Goal: Task Accomplishment & Management: Use online tool/utility

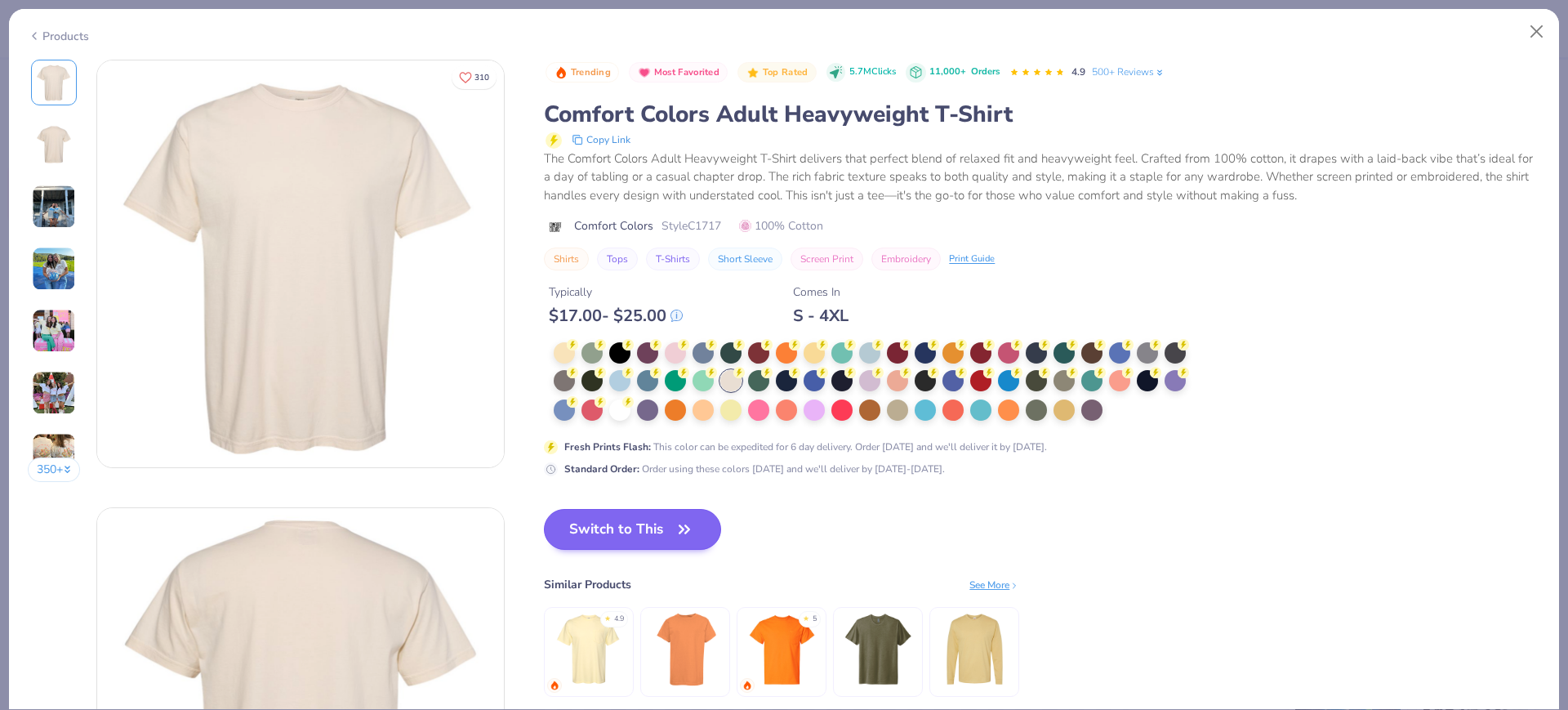
click at [611, 531] on button "Switch to This" at bounding box center [633, 529] width 177 height 41
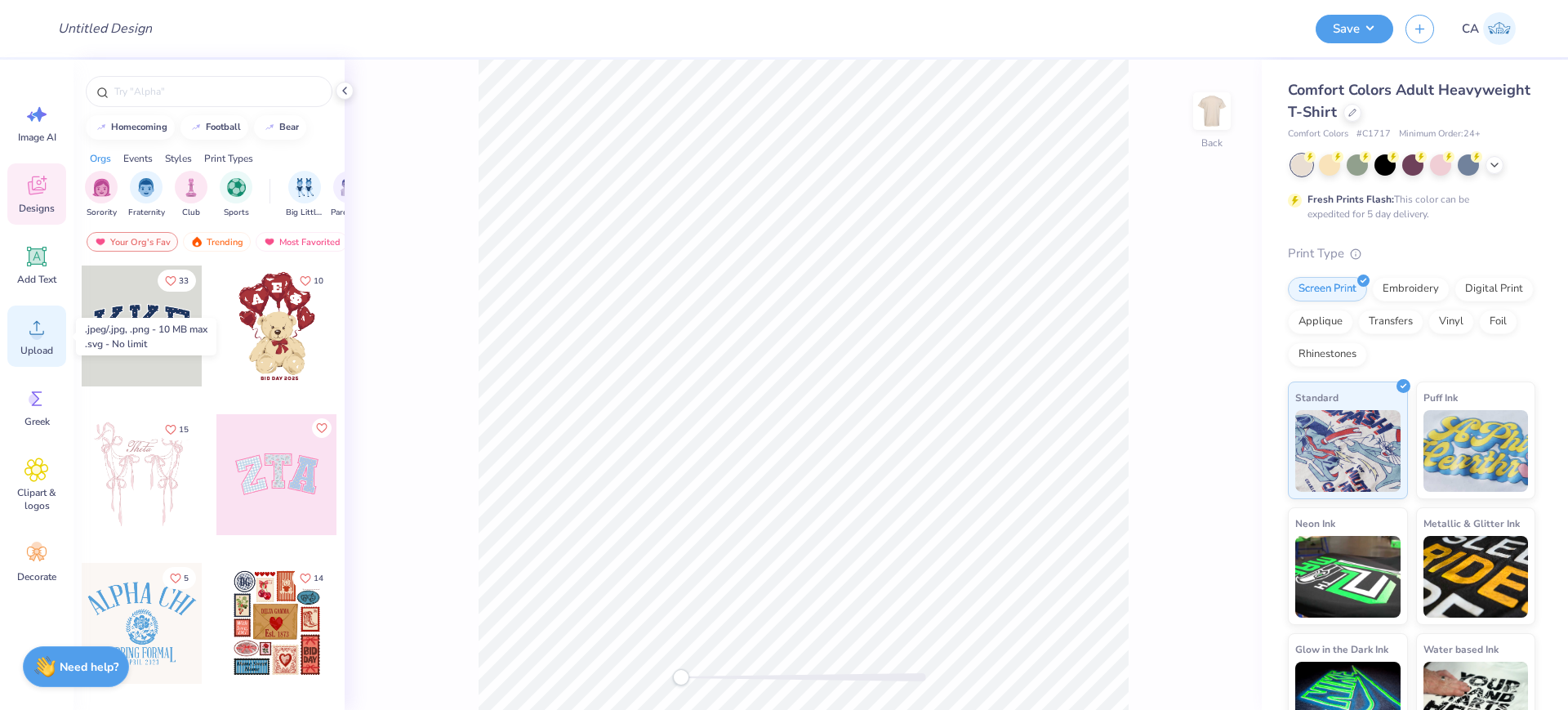
click at [52, 329] on div "Upload" at bounding box center [37, 335] width 58 height 61
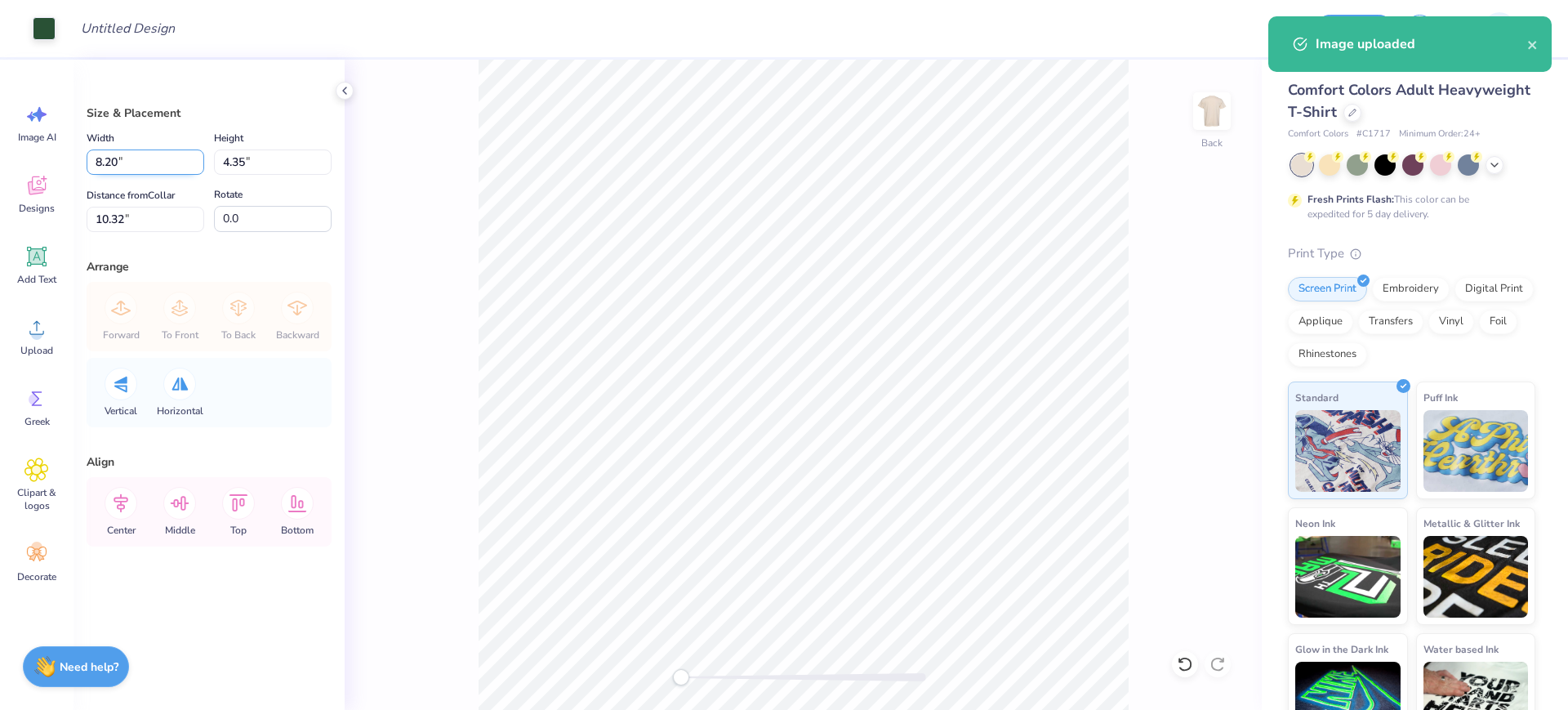
click at [156, 165] on input "8.20" at bounding box center [145, 162] width 118 height 25
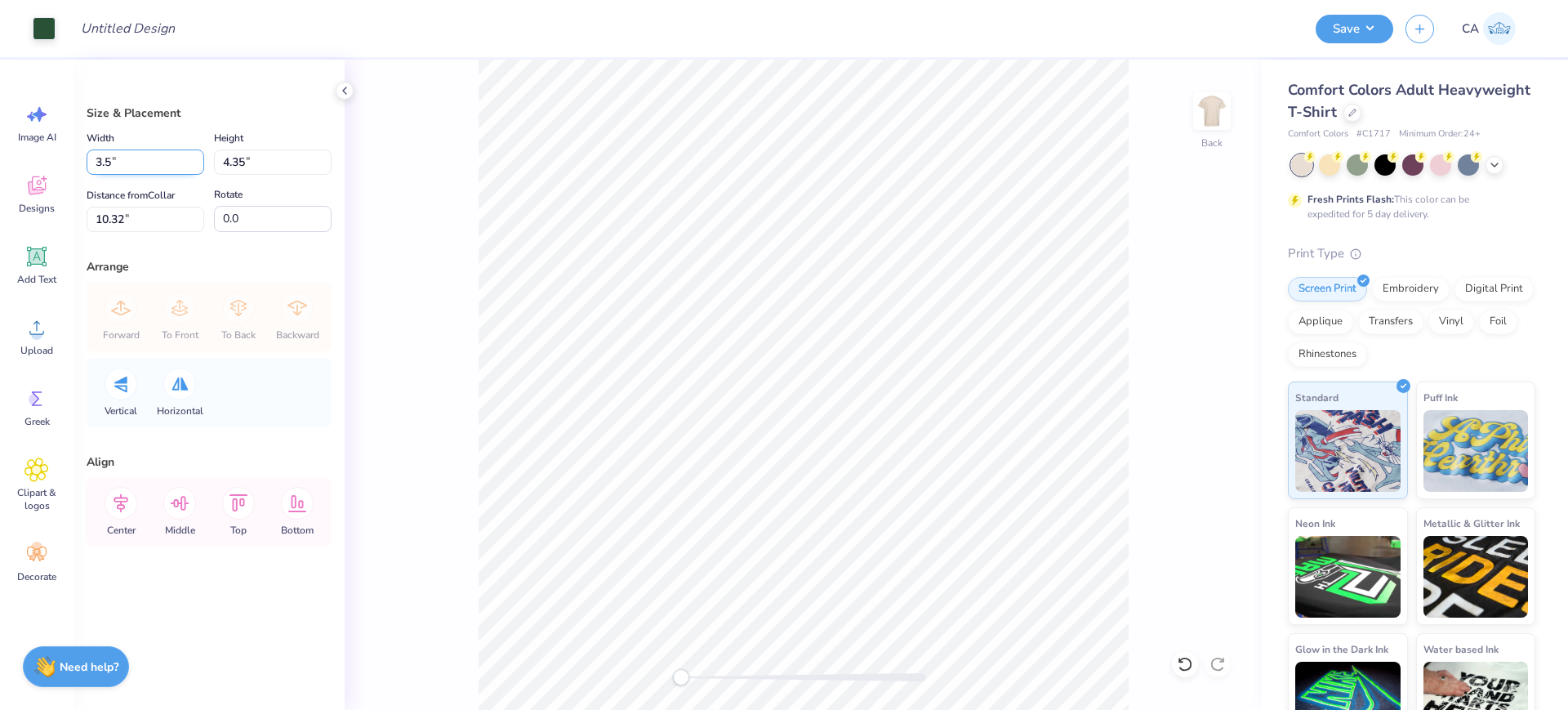
type input "3.50"
type input "1.86"
click at [154, 206] on input "11.57" at bounding box center [145, 218] width 118 height 25
type input "3"
click at [164, 212] on input "3" at bounding box center [145, 218] width 118 height 25
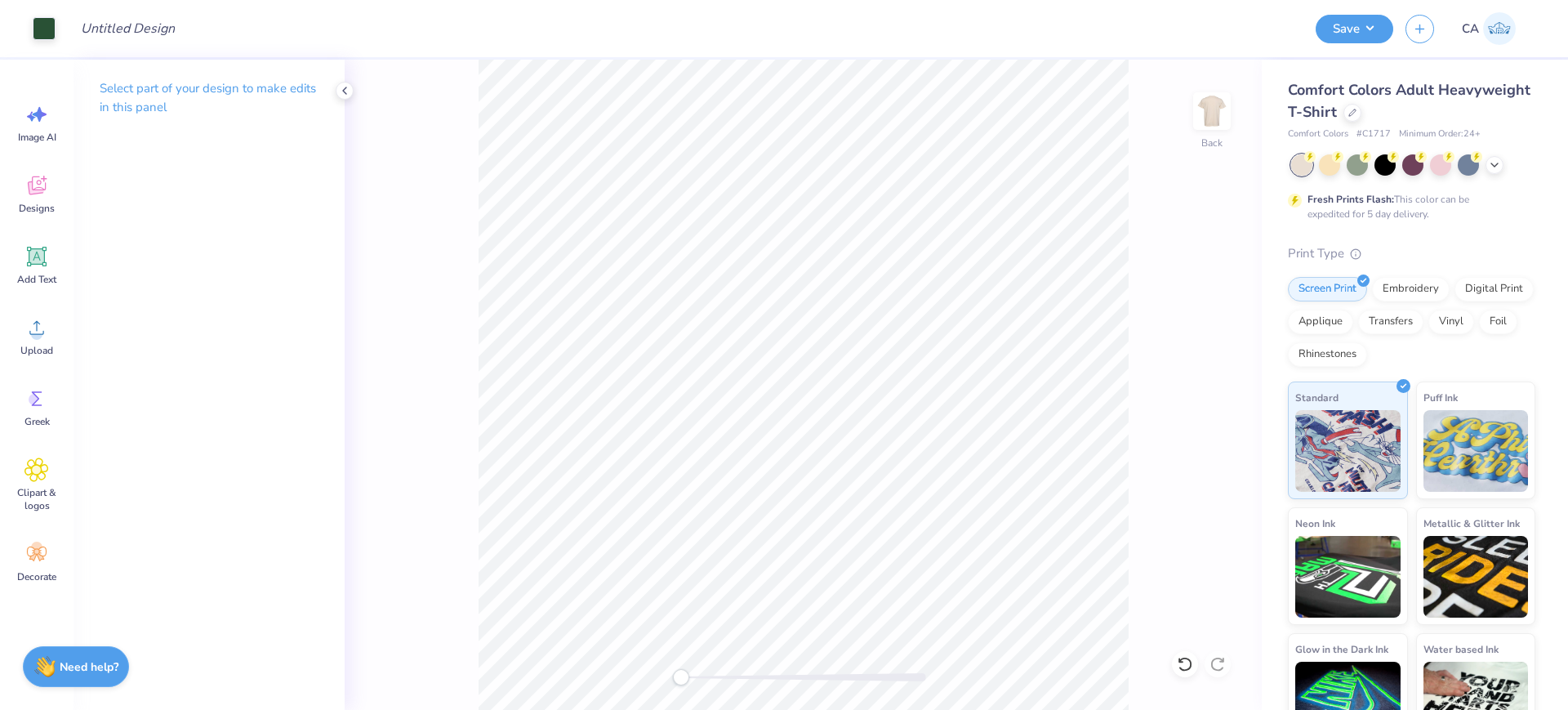
click at [756, 680] on div at bounding box center [803, 677] width 245 height 9
click at [595, 673] on div "Back" at bounding box center [803, 384] width 917 height 650
click at [1205, 103] on img at bounding box center [1212, 111] width 65 height 65
click at [36, 361] on div "Upload" at bounding box center [37, 335] width 58 height 61
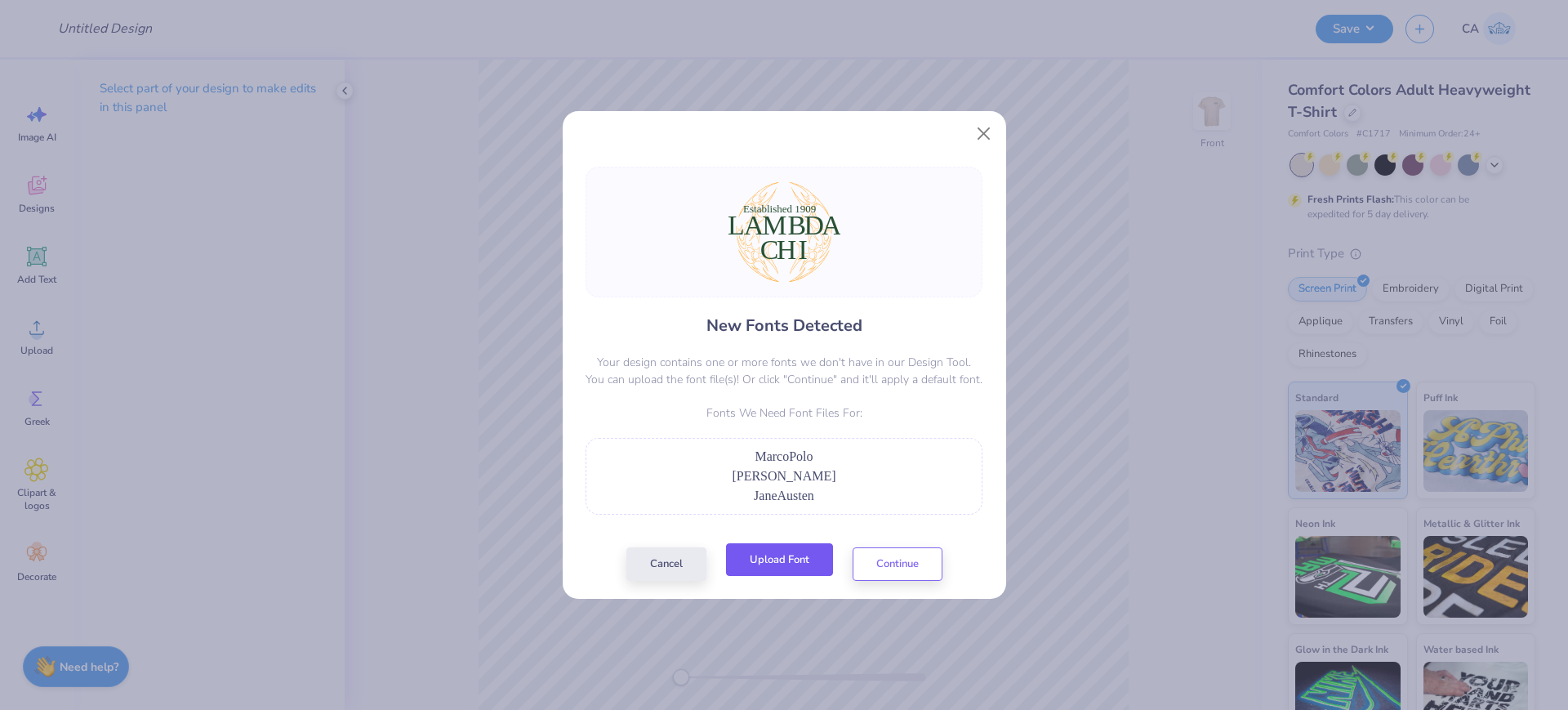
click at [759, 567] on button "Upload Font" at bounding box center [780, 560] width 107 height 34
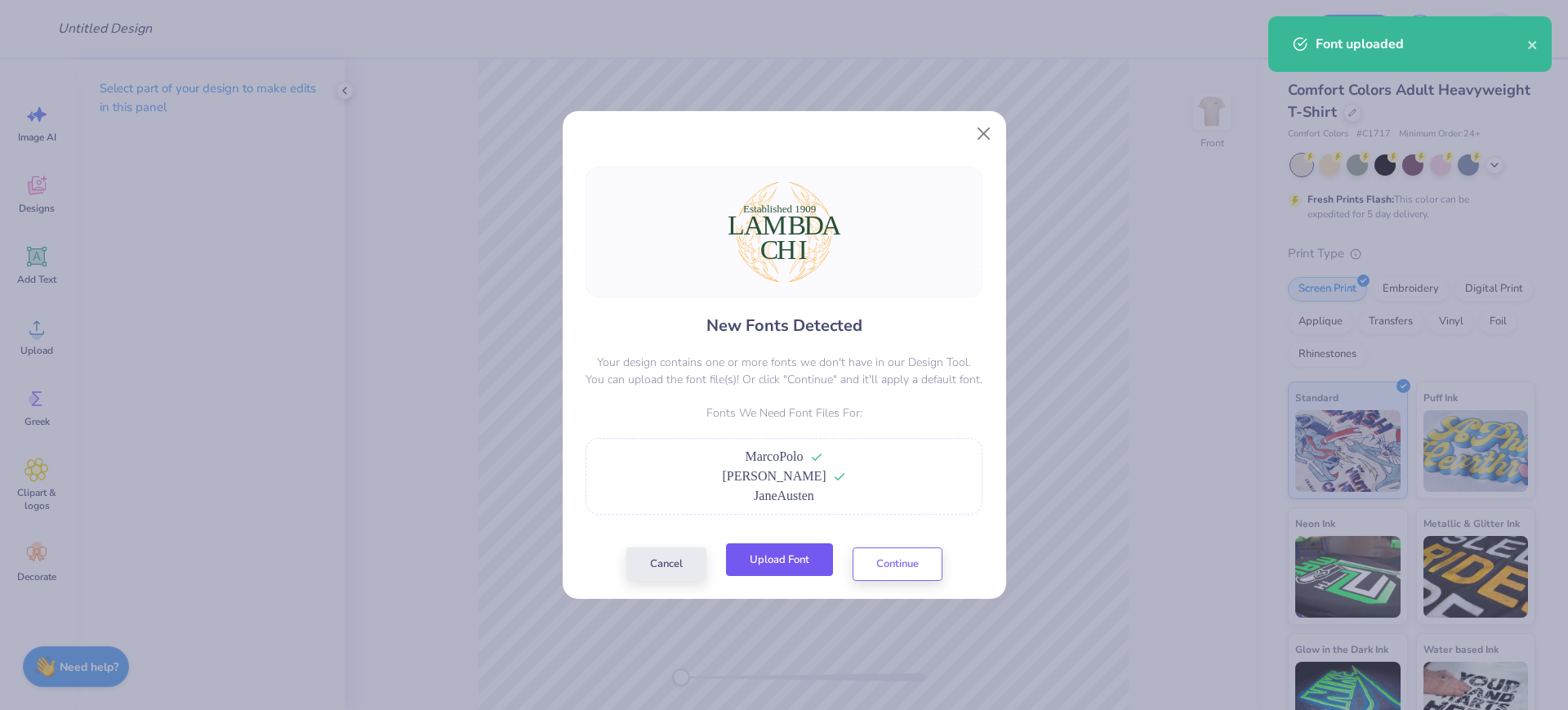
click at [755, 572] on button "Upload Font" at bounding box center [780, 560] width 107 height 34
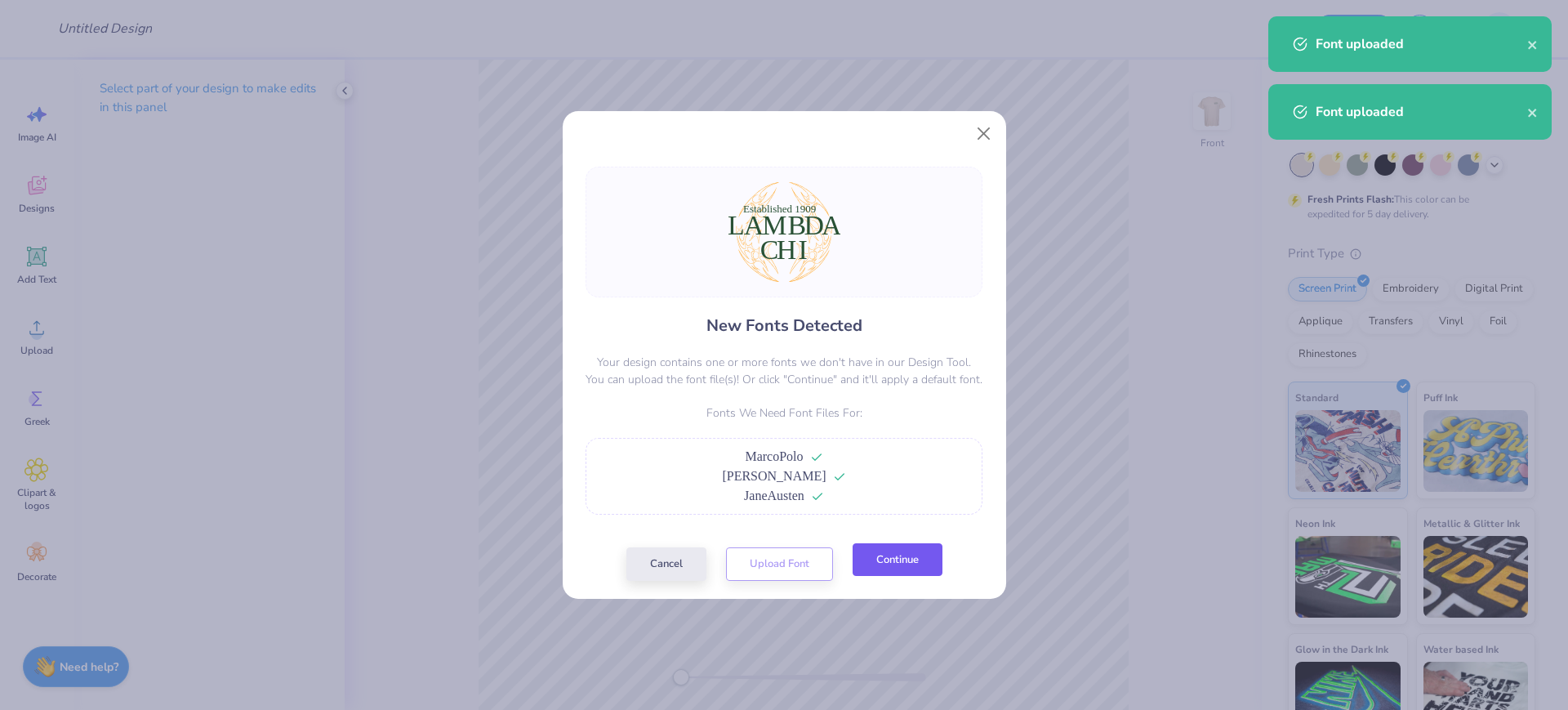
click at [866, 574] on button "Continue" at bounding box center [897, 560] width 90 height 34
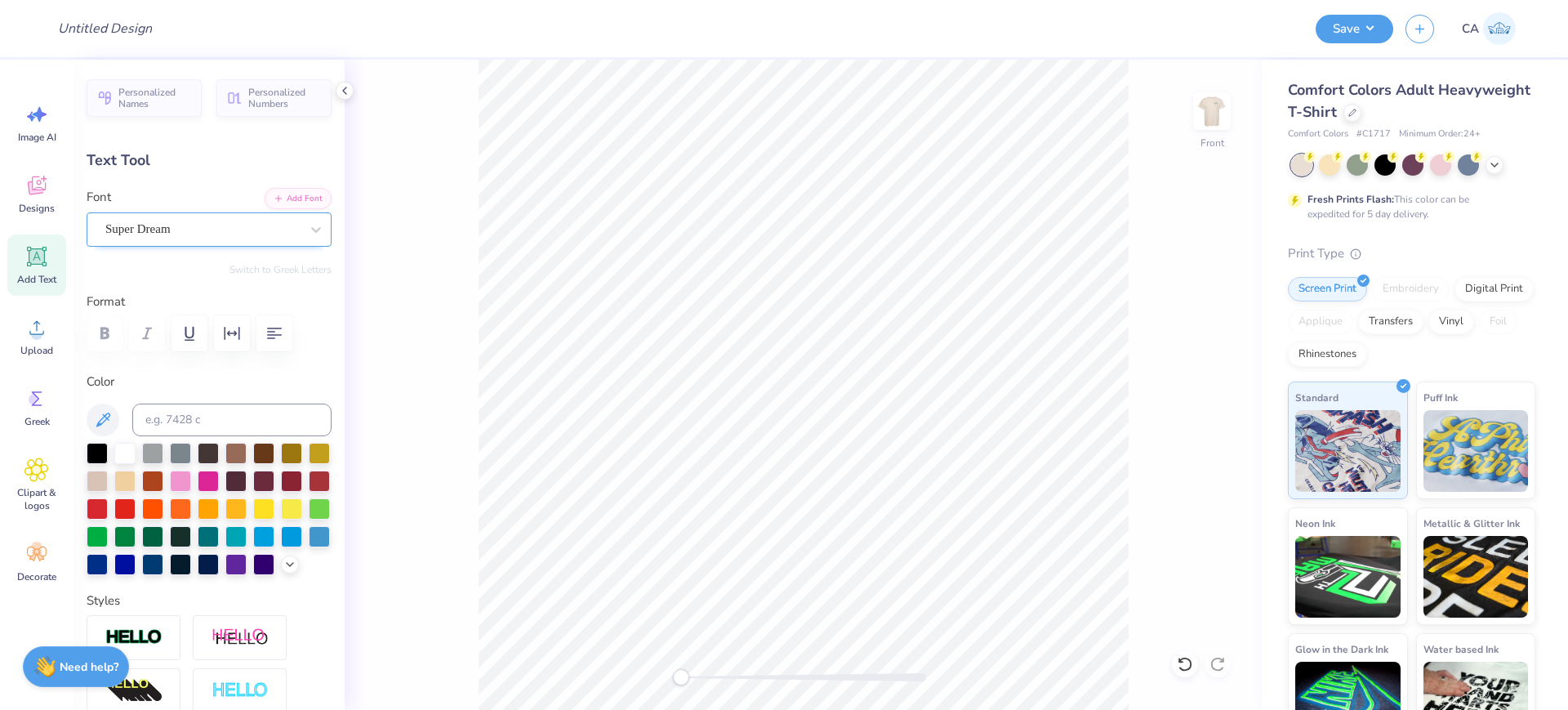
click at [201, 224] on div "Super Dream" at bounding box center [203, 229] width 198 height 25
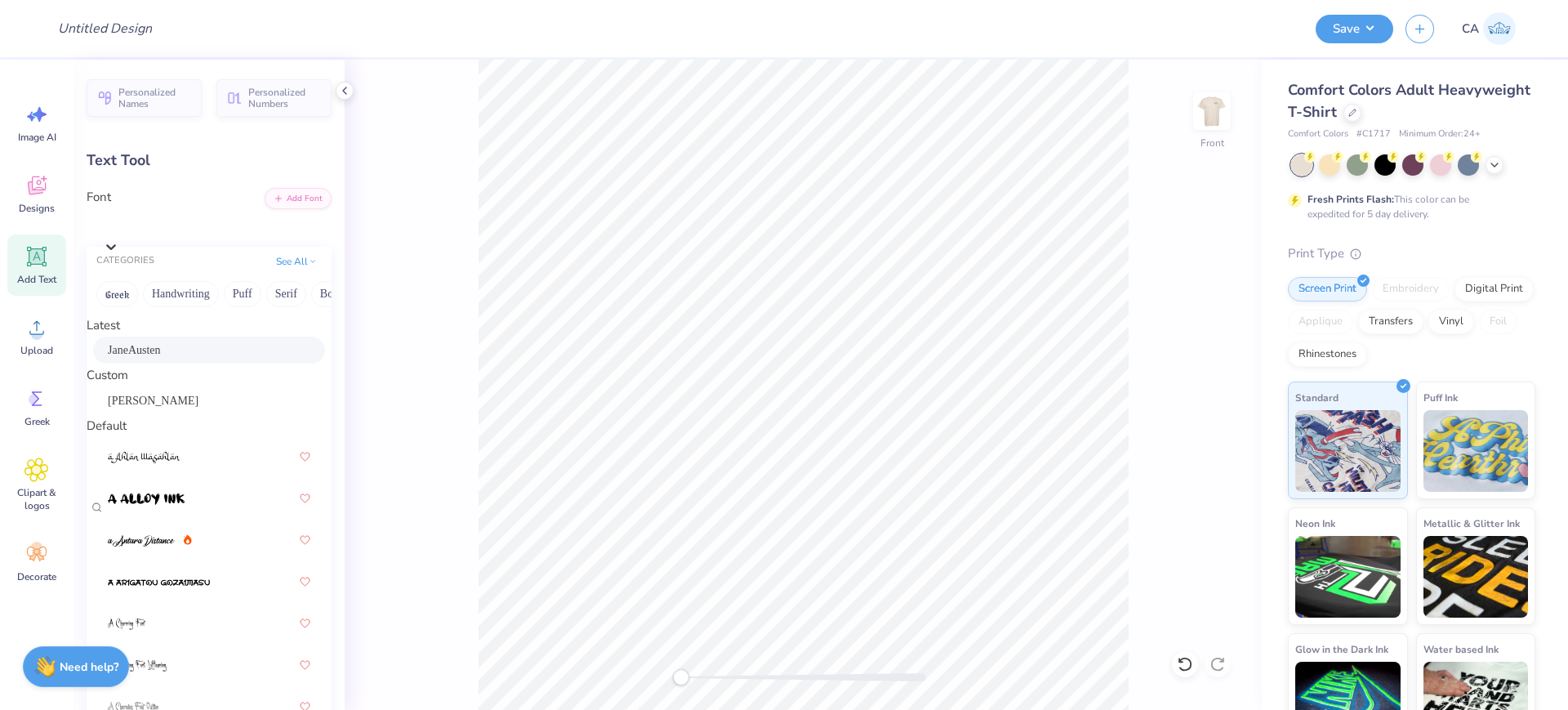
click at [161, 358] on span "JaneAusten" at bounding box center [134, 350] width 53 height 17
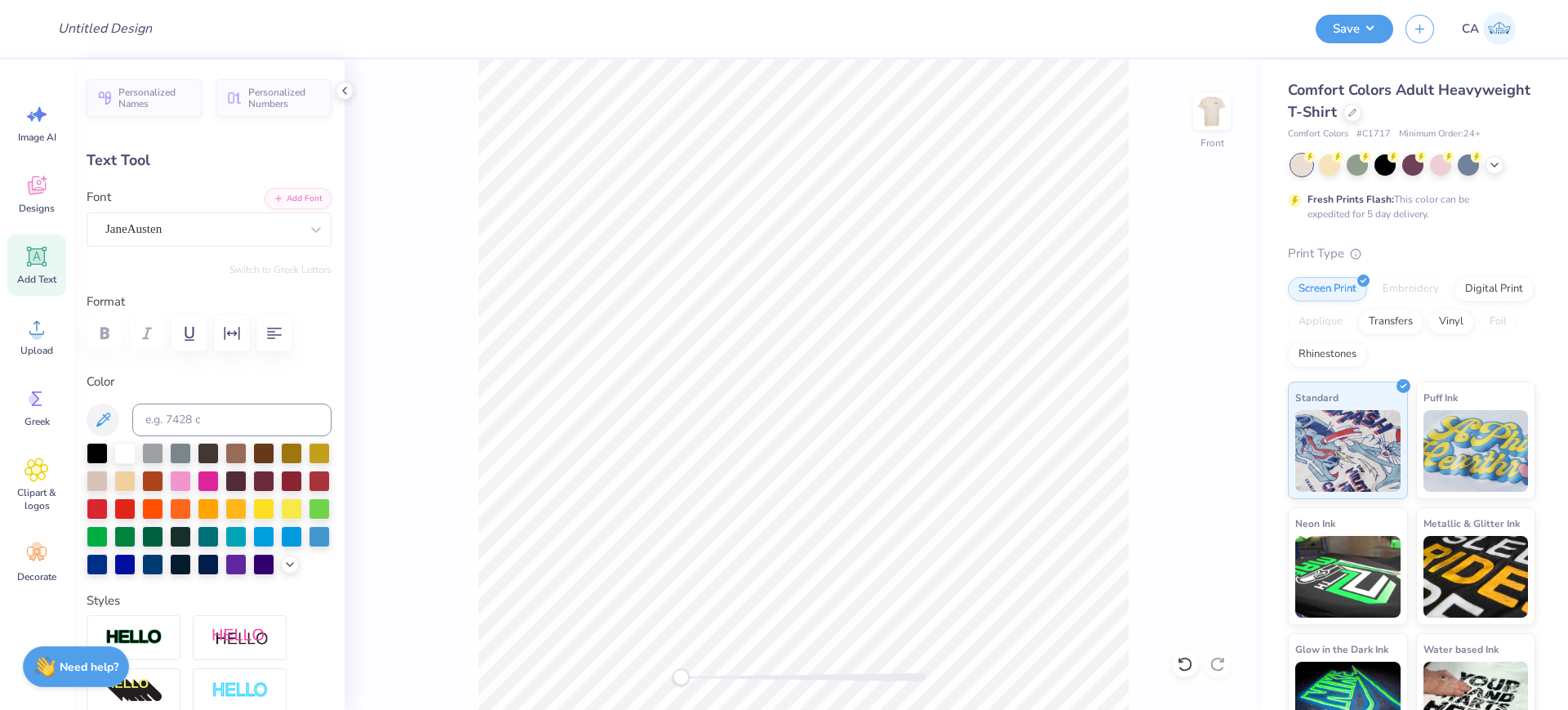
type input "14.53"
type input "2.71"
type input "11.41"
click at [171, 230] on div "Super Dream" at bounding box center [203, 229] width 198 height 25
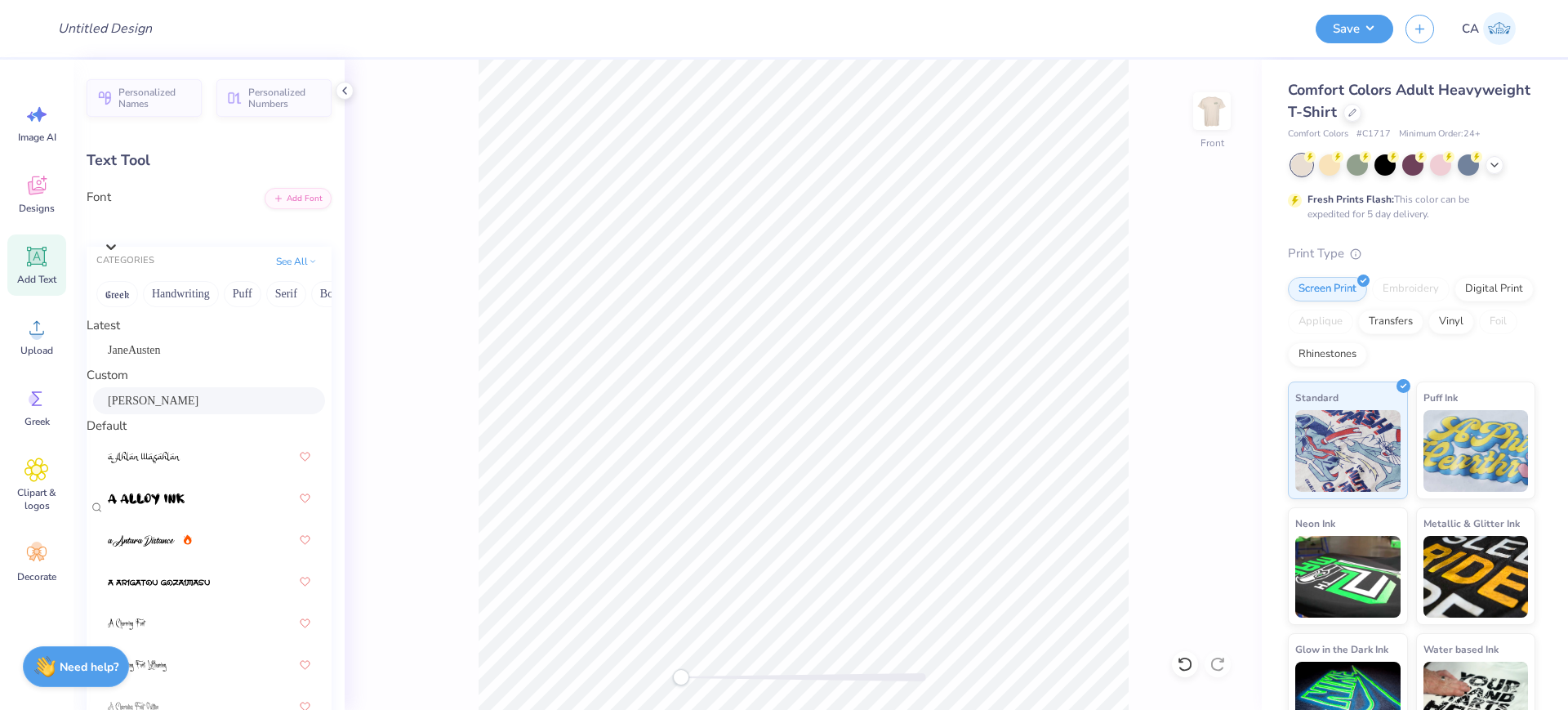
click at [148, 409] on span "[PERSON_NAME]" at bounding box center [152, 401] width 90 height 17
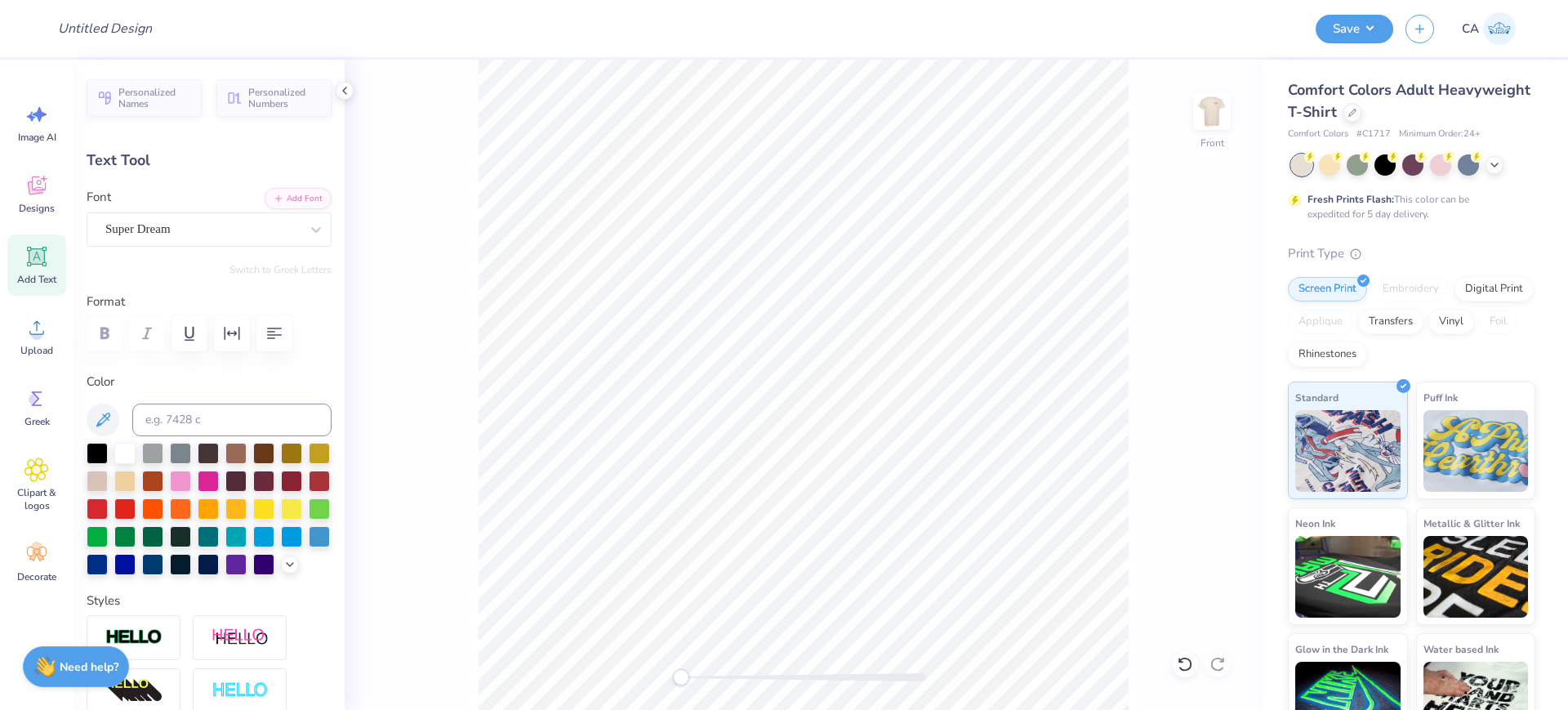
type input "6.19"
type input "2.69"
type input "14.73"
click at [179, 243] on div "Super Dream" at bounding box center [209, 230] width 245 height 34
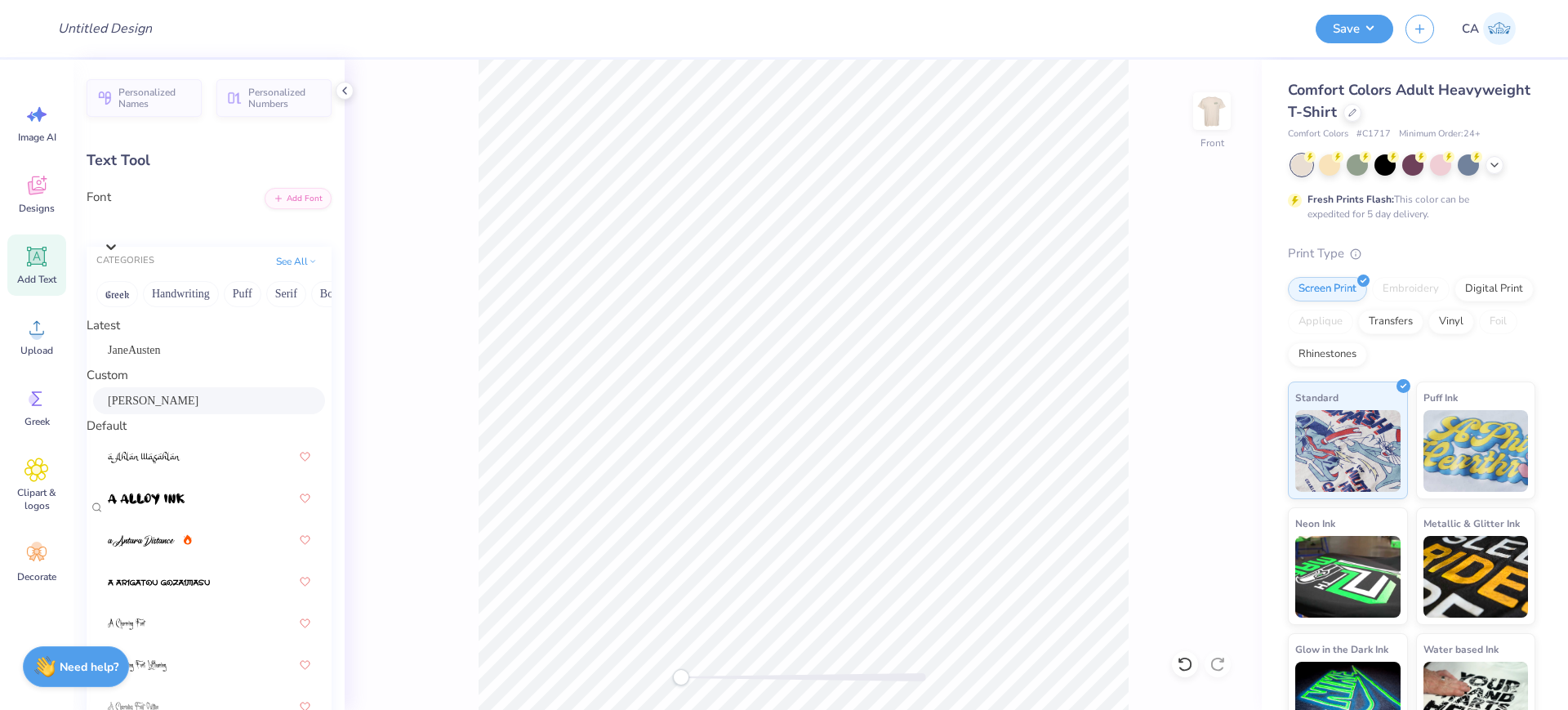
click at [155, 407] on span "[PERSON_NAME]" at bounding box center [152, 401] width 90 height 17
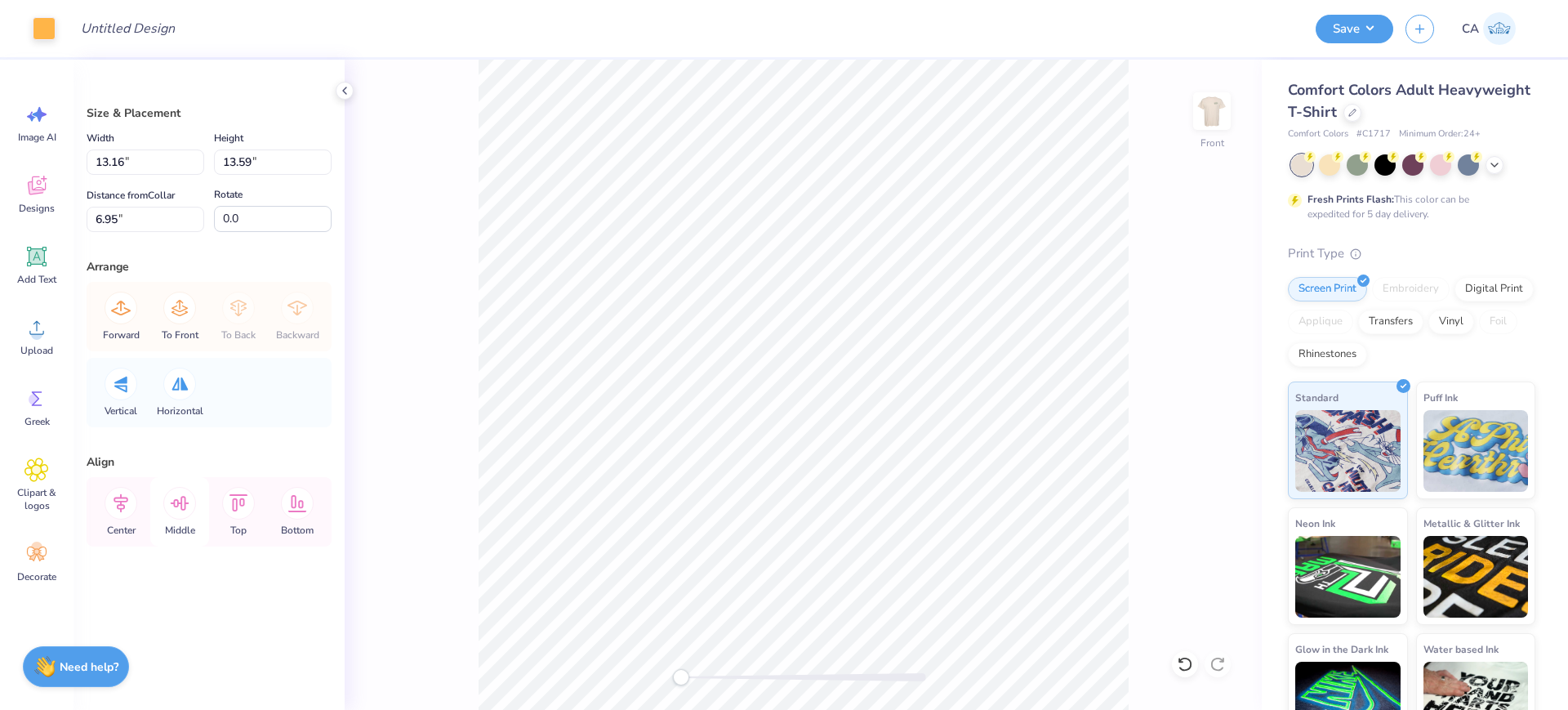
click at [175, 498] on icon at bounding box center [180, 503] width 33 height 33
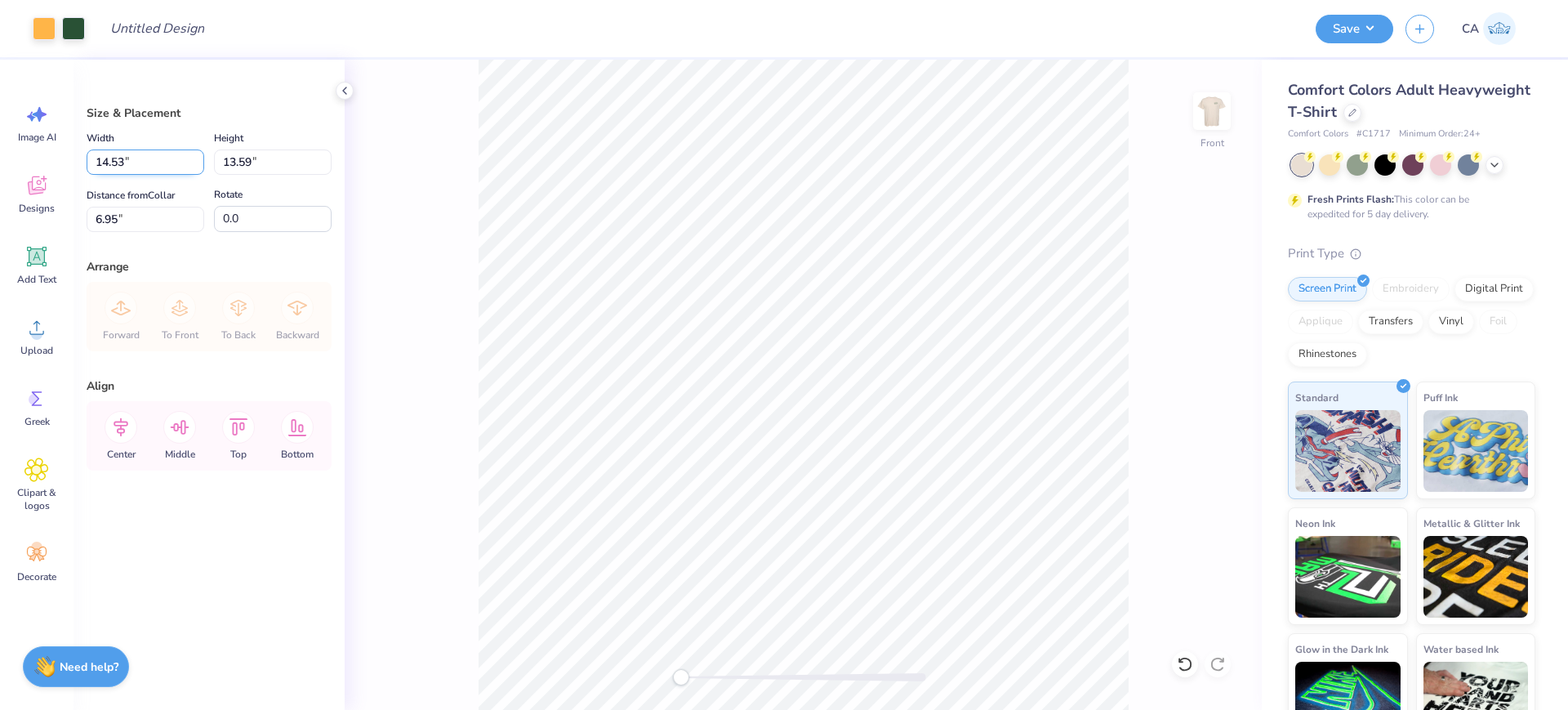
click at [118, 168] on input "14.53" at bounding box center [145, 162] width 118 height 25
type input "12.00"
type input "11.22"
type input "8.14"
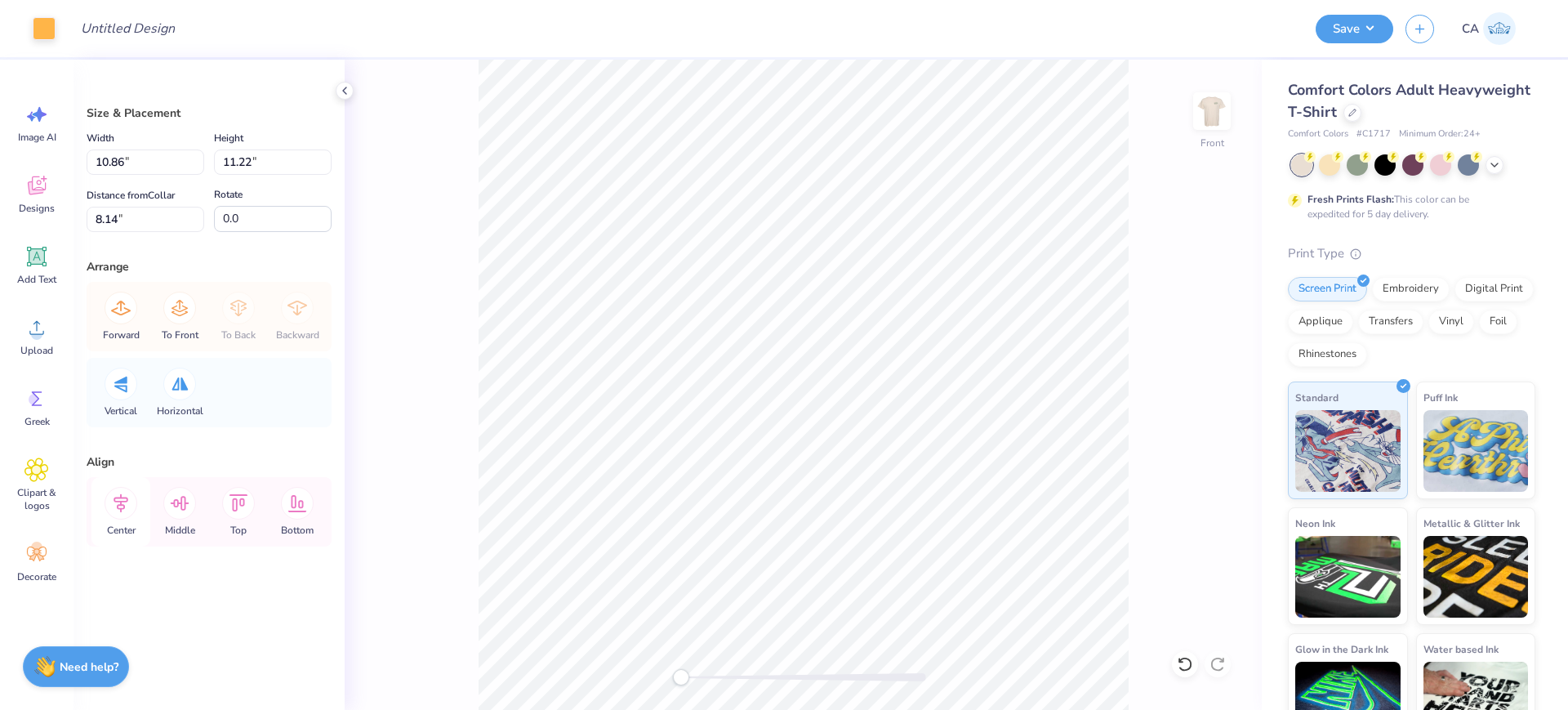
click at [132, 504] on icon at bounding box center [121, 503] width 33 height 33
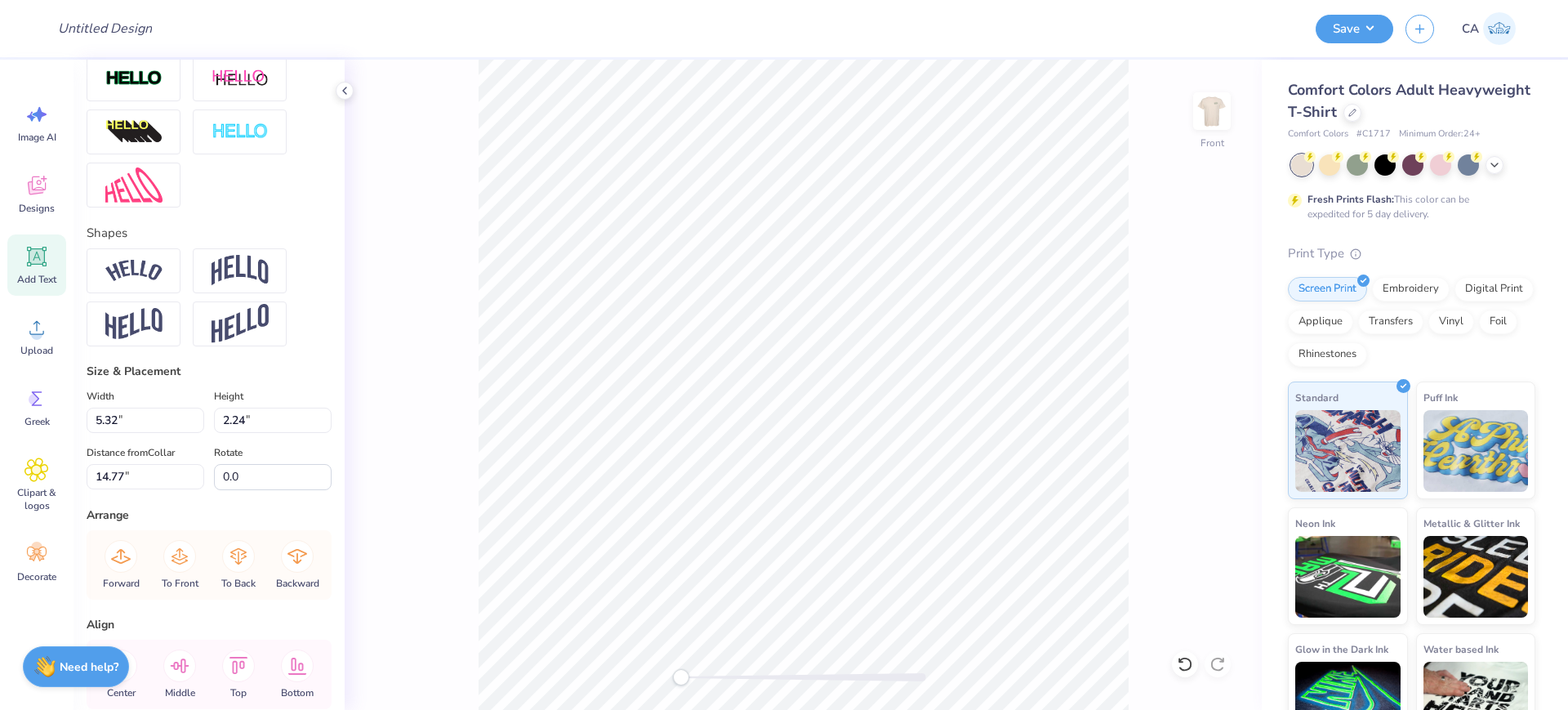
scroll to position [667, 0]
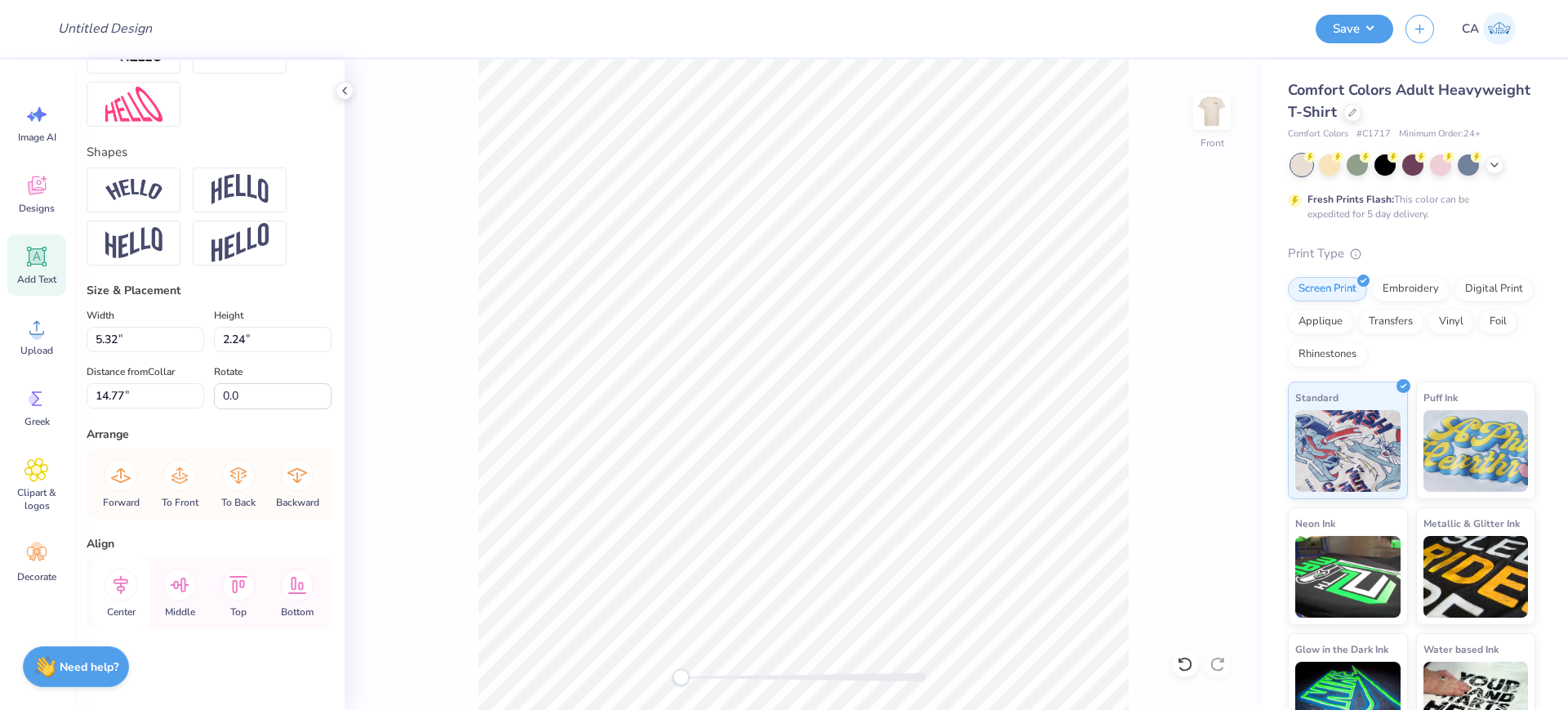
click at [128, 585] on icon at bounding box center [121, 585] width 33 height 33
type input "12.00"
type input "2.12"
type input "12.07"
click at [115, 585] on icon at bounding box center [121, 585] width 33 height 33
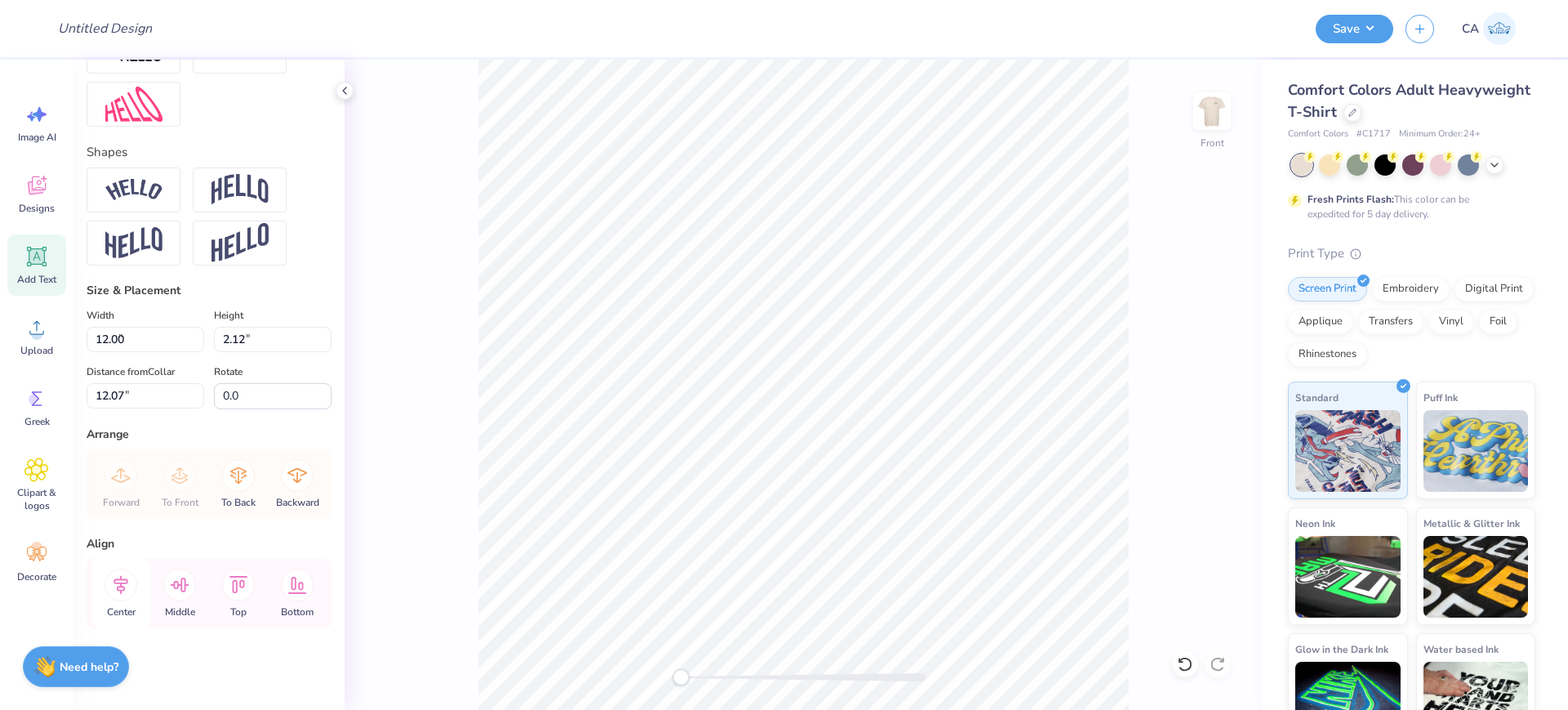
type input "9.13"
type input "1.05"
type input "10.64"
click at [134, 594] on icon at bounding box center [121, 585] width 33 height 33
type input "5.32"
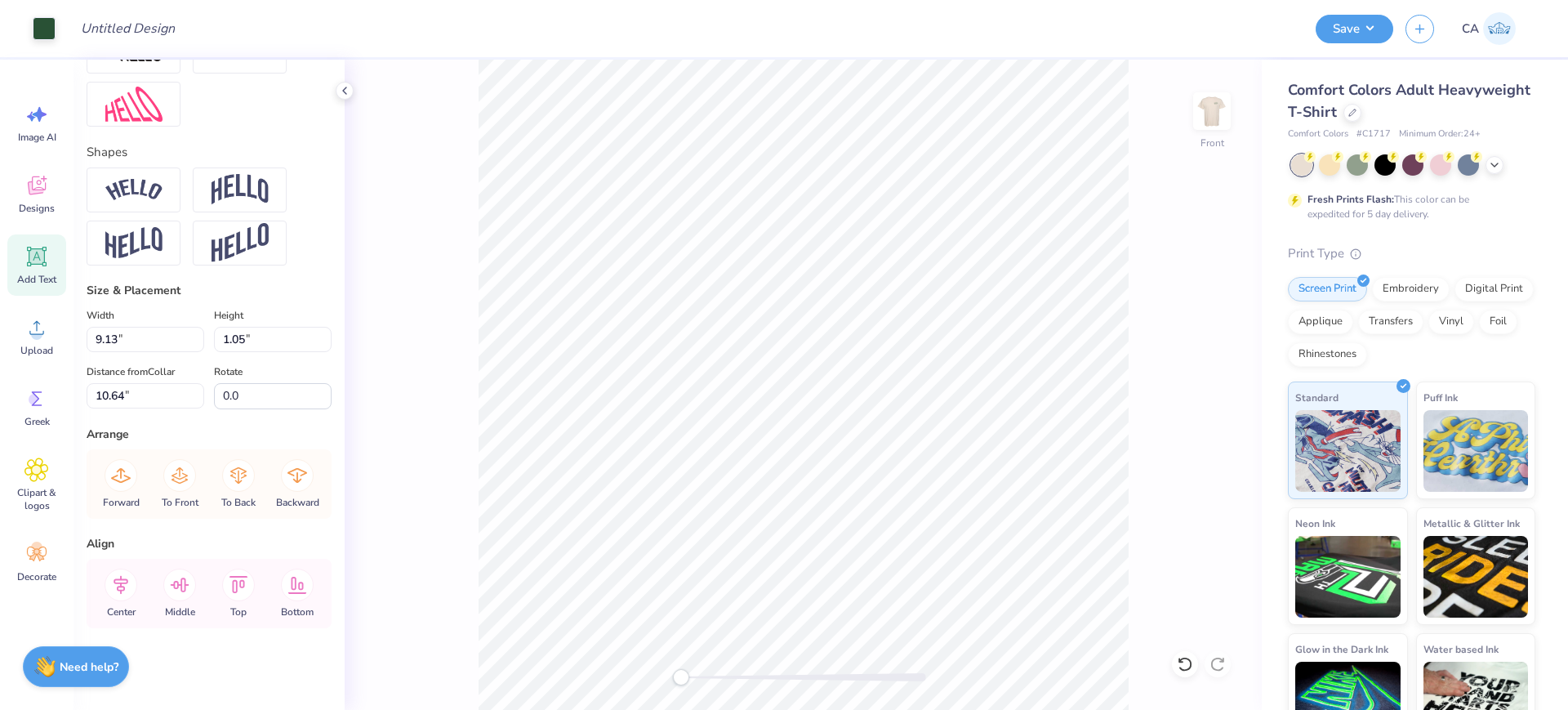
type input "2.24"
type input "14.77"
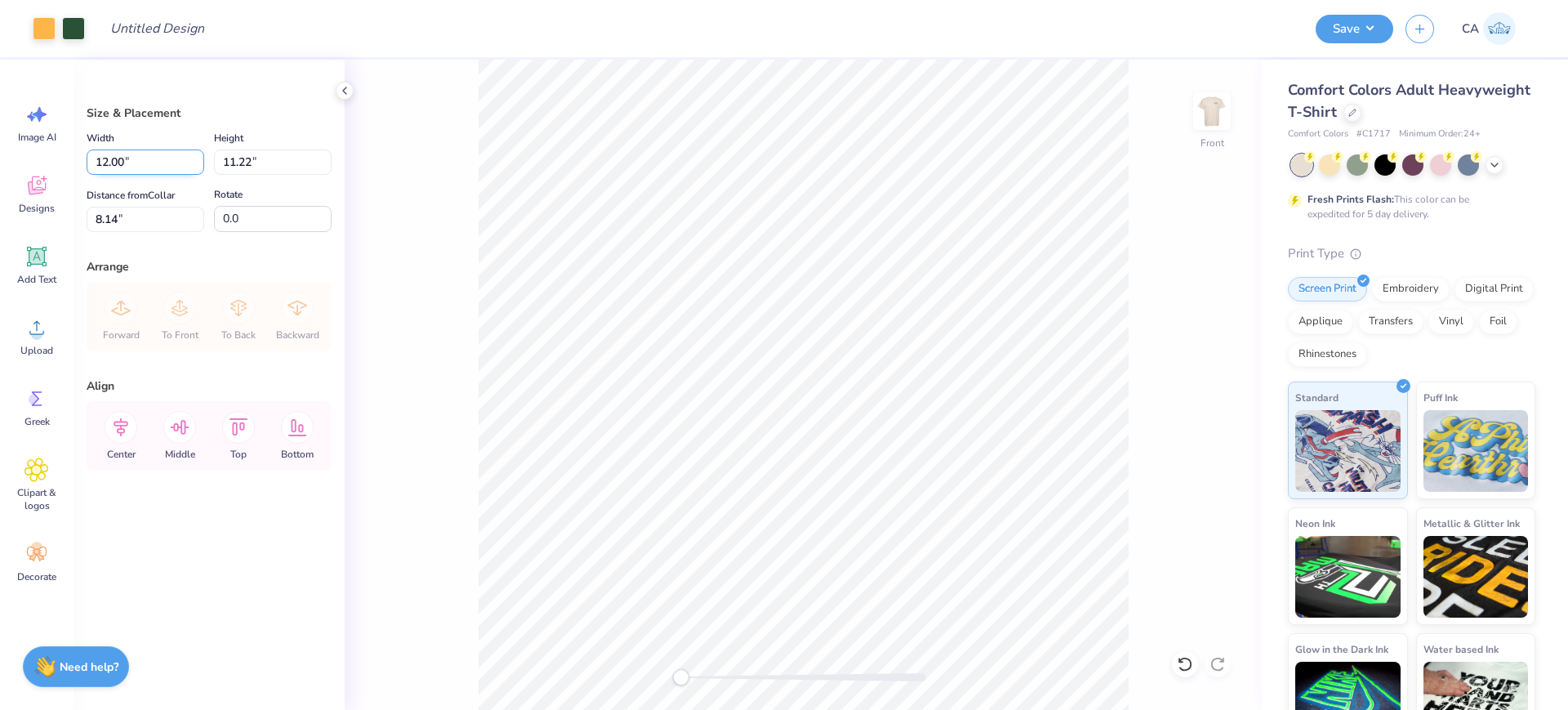
click at [111, 158] on input "12.00" at bounding box center [145, 162] width 118 height 25
type input "12"
click at [166, 220] on input "8.14" at bounding box center [145, 218] width 118 height 25
type input "3.00"
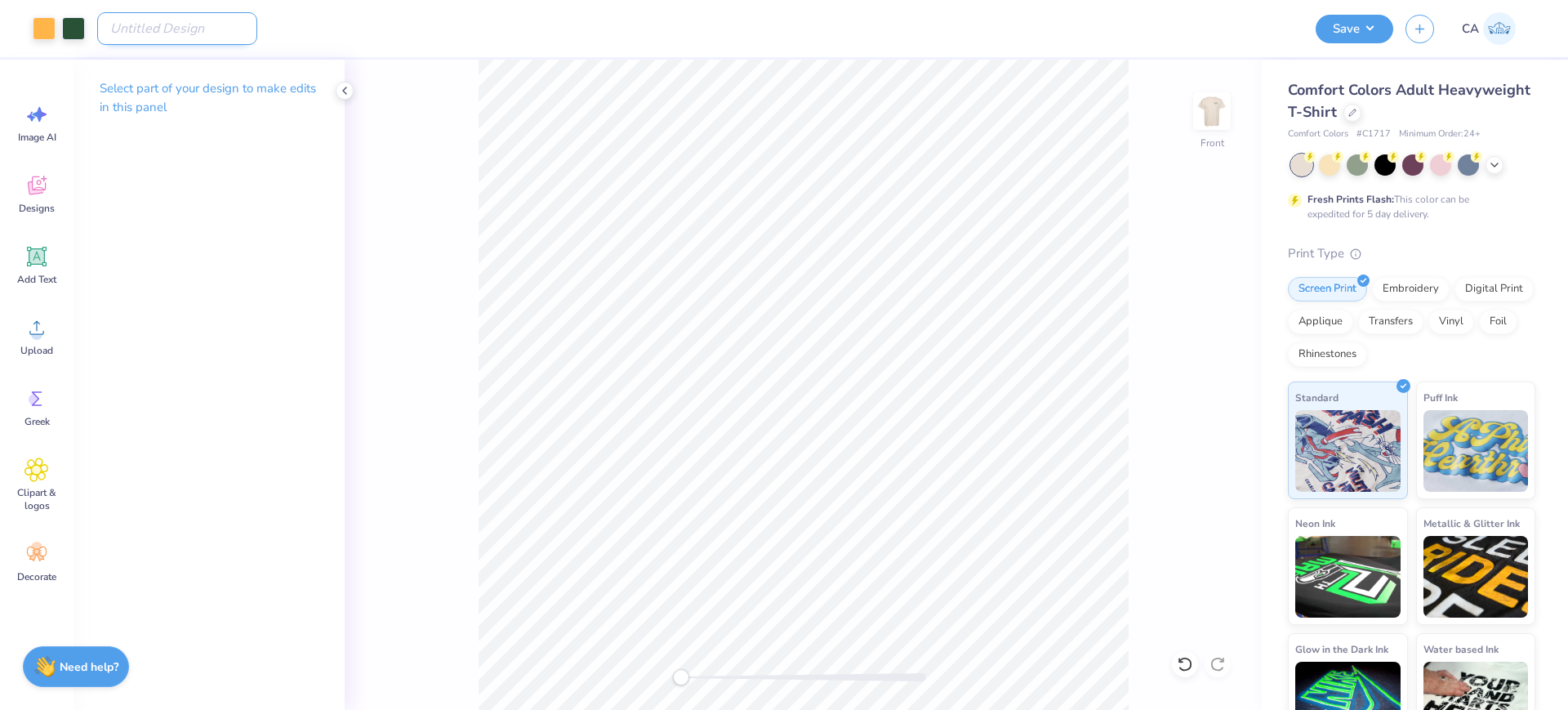
click at [168, 28] on input "Design Title" at bounding box center [177, 28] width 160 height 33
paste input "FPS240635"
type input "FPS240635"
click at [1338, 33] on button "Save" at bounding box center [1354, 26] width 77 height 28
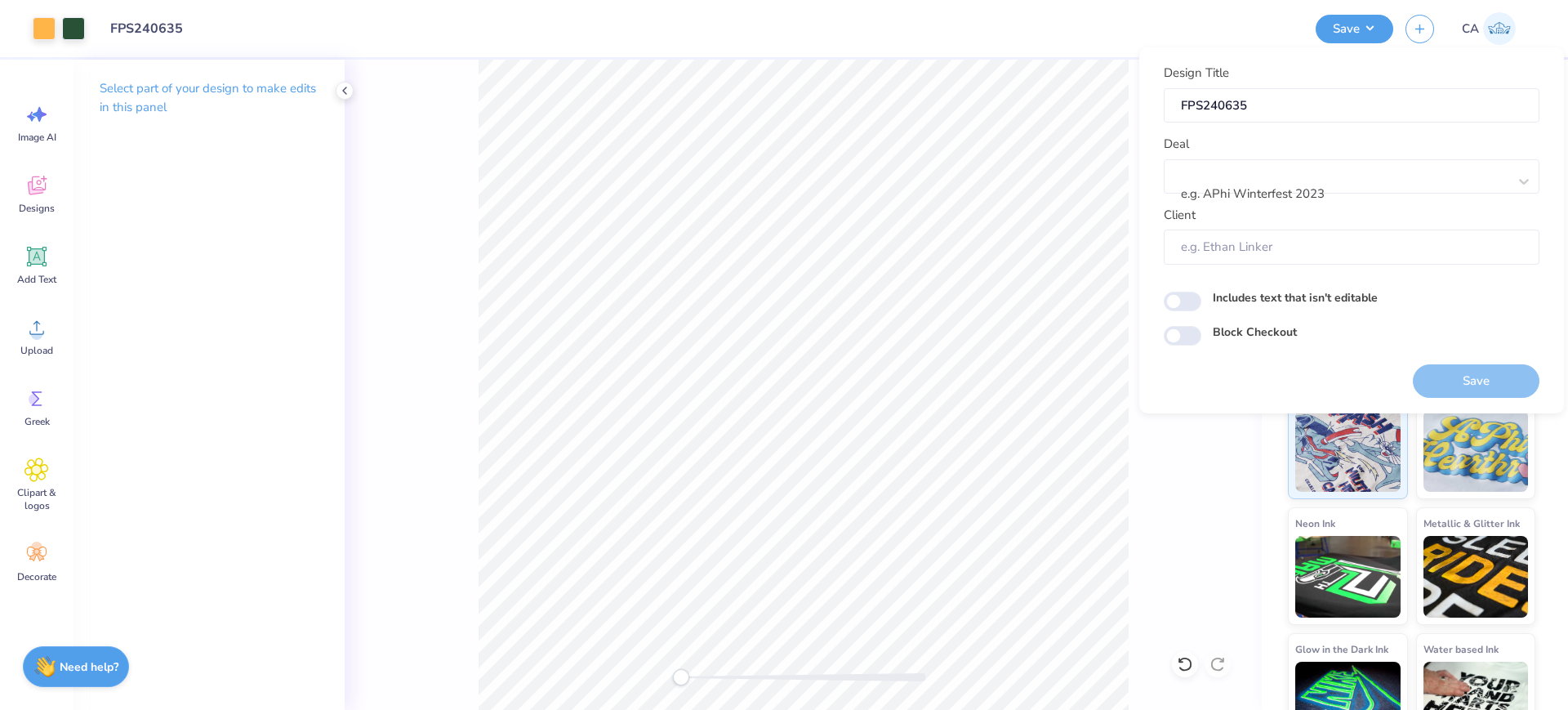
click at [1307, 131] on div "Design Title FPS240635 Deal e.g. APhi Winterfest 2023 Client" at bounding box center [1351, 164] width 376 height 201
click at [1300, 165] on div "e.g. APhi Winterfest 2023" at bounding box center [1345, 181] width 328 height 43
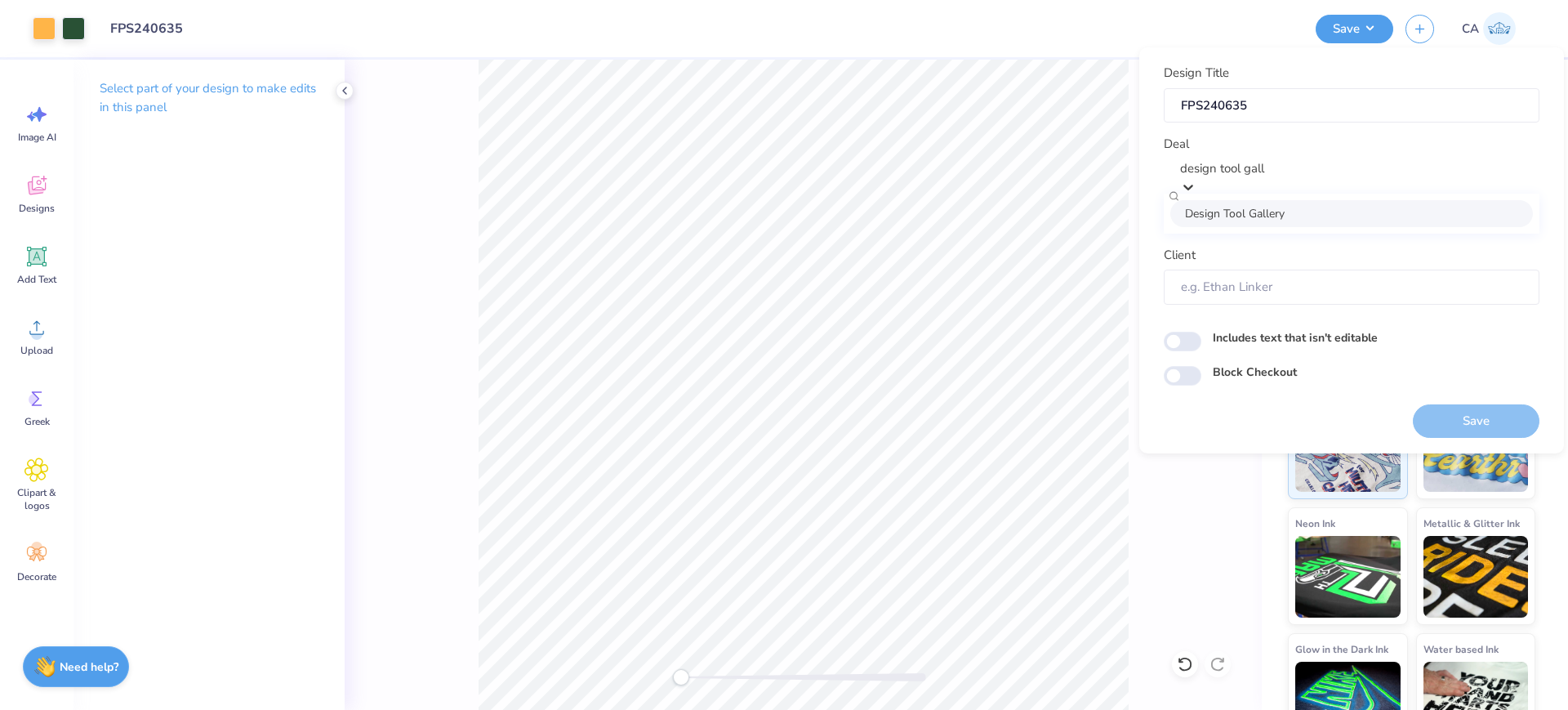
click at [1319, 210] on div "Design Tool Gallery" at bounding box center [1351, 213] width 363 height 27
type input "design tool gall"
type input "Design Tool Gallery User"
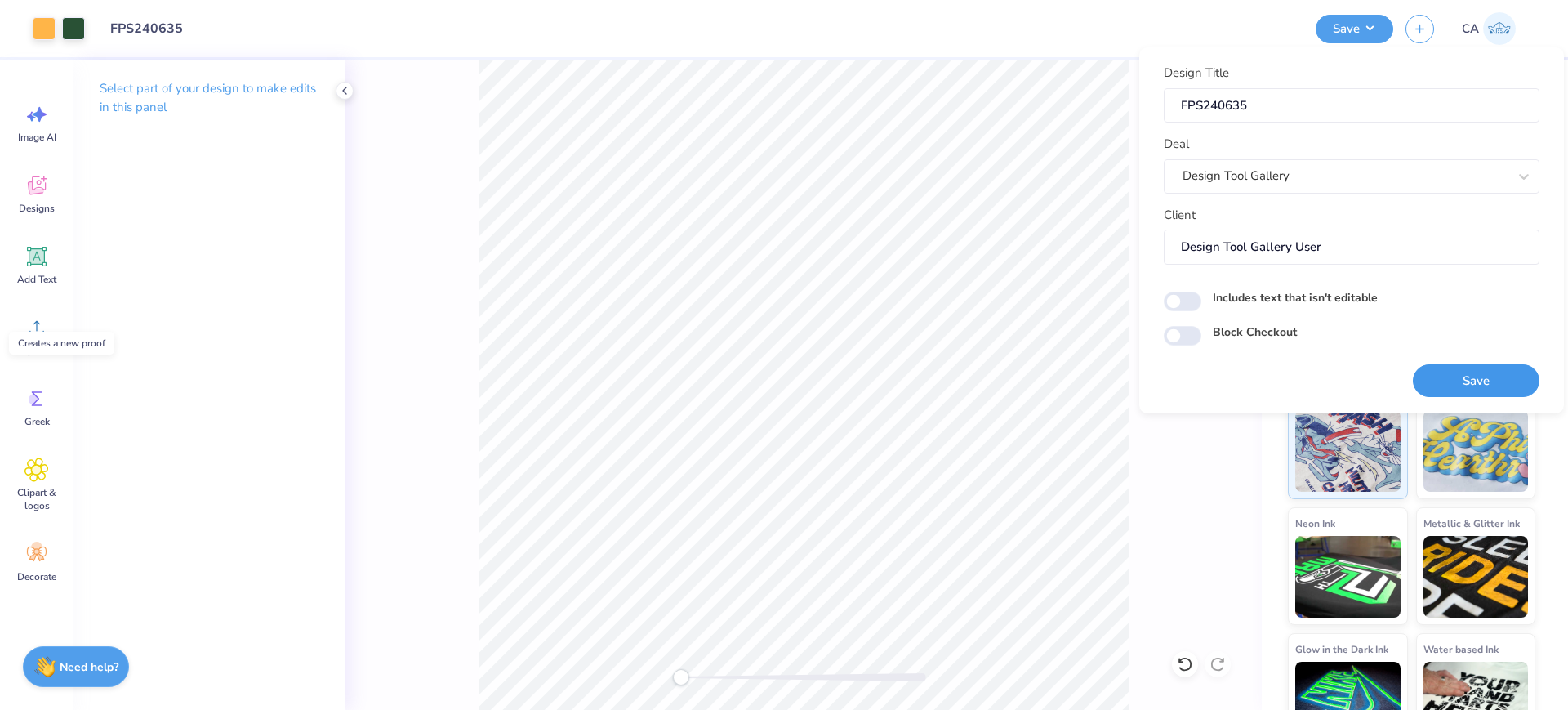
click at [1449, 365] on button "Save" at bounding box center [1476, 381] width 126 height 34
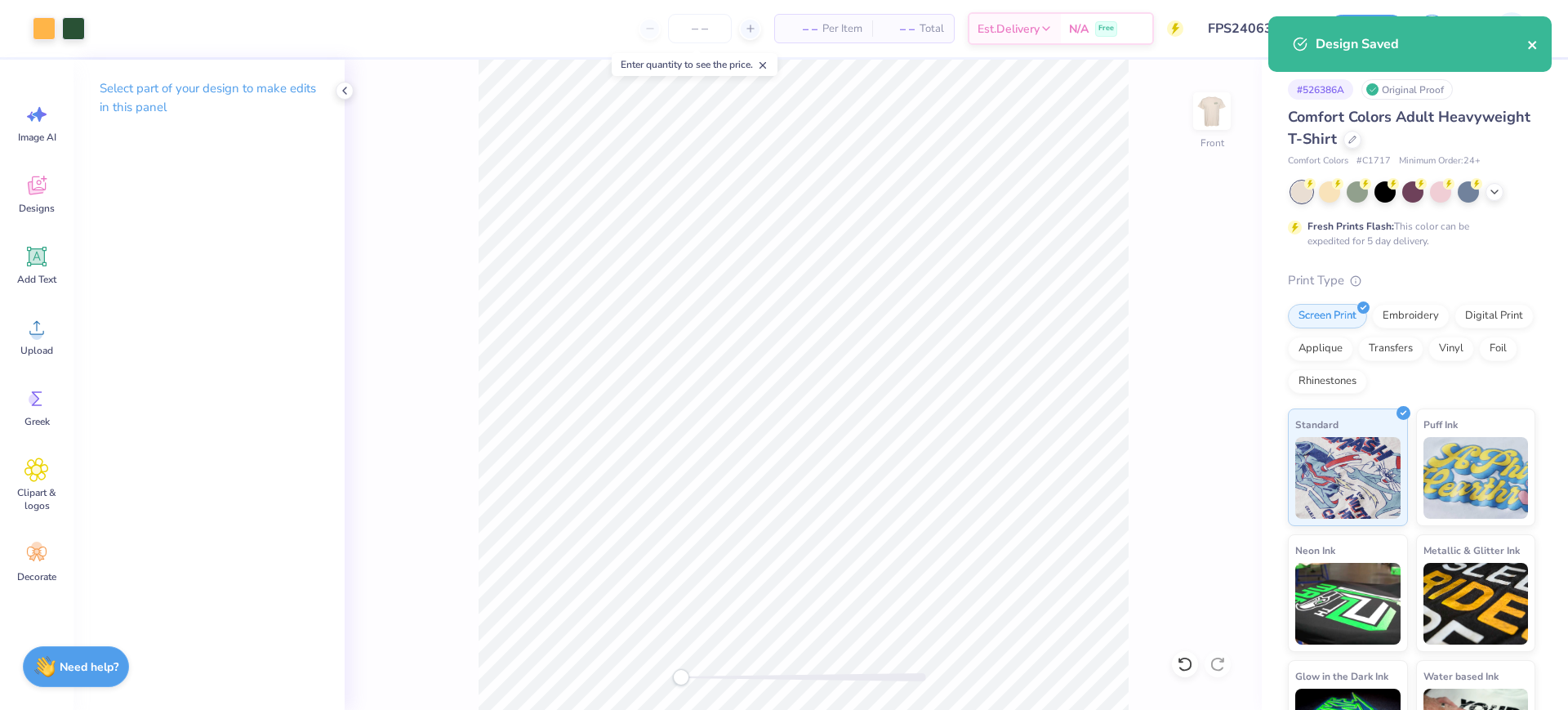
click at [1528, 39] on icon "close" at bounding box center [1533, 45] width 11 height 13
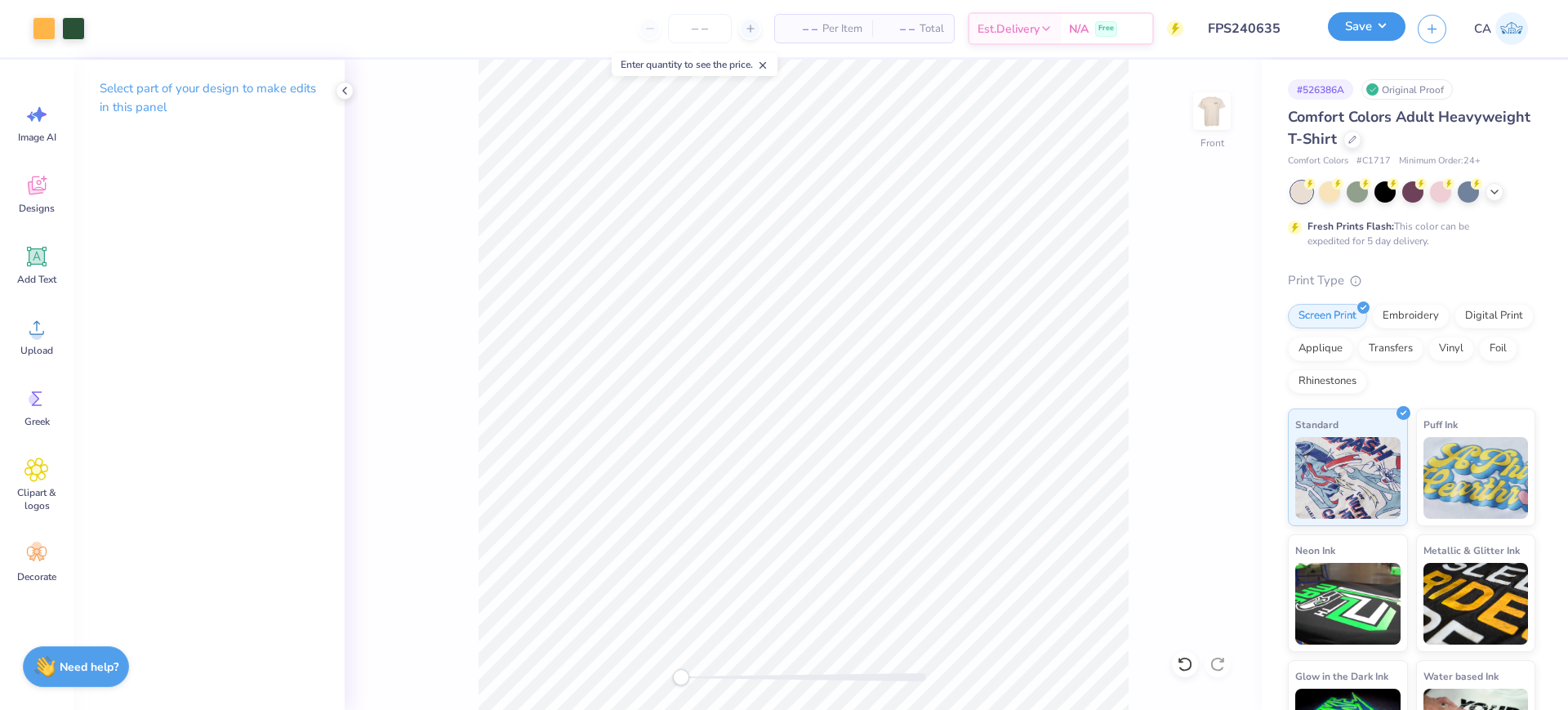
click at [1338, 26] on button "Save" at bounding box center [1367, 26] width 77 height 28
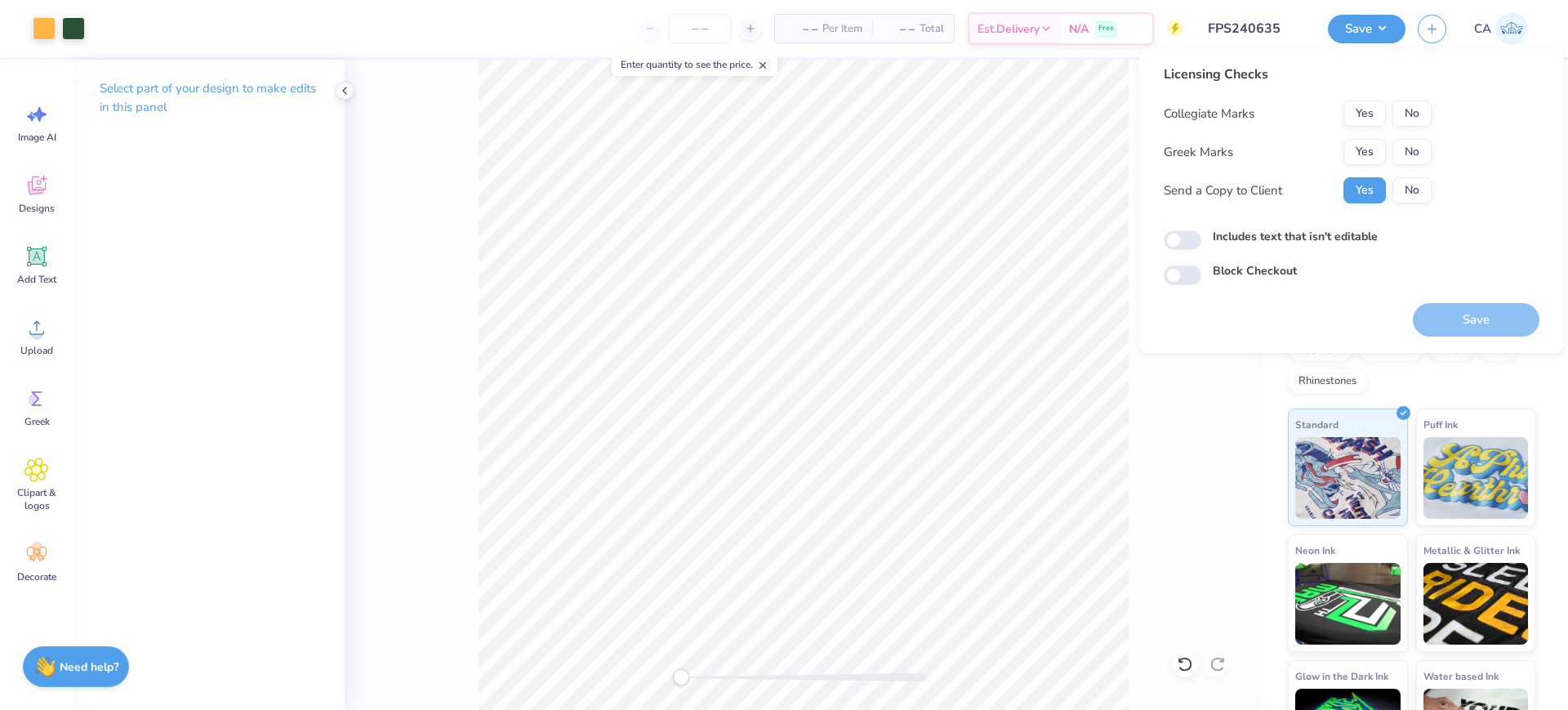
click at [1355, 138] on div "Collegiate Marks Yes No Greek Marks Yes No Send a Copy to Client Yes No" at bounding box center [1298, 152] width 268 height 103
drag, startPoint x: 1375, startPoint y: 151, endPoint x: 1442, endPoint y: 125, distance: 71.9
click at [1375, 153] on button "Yes" at bounding box center [1364, 152] width 42 height 26
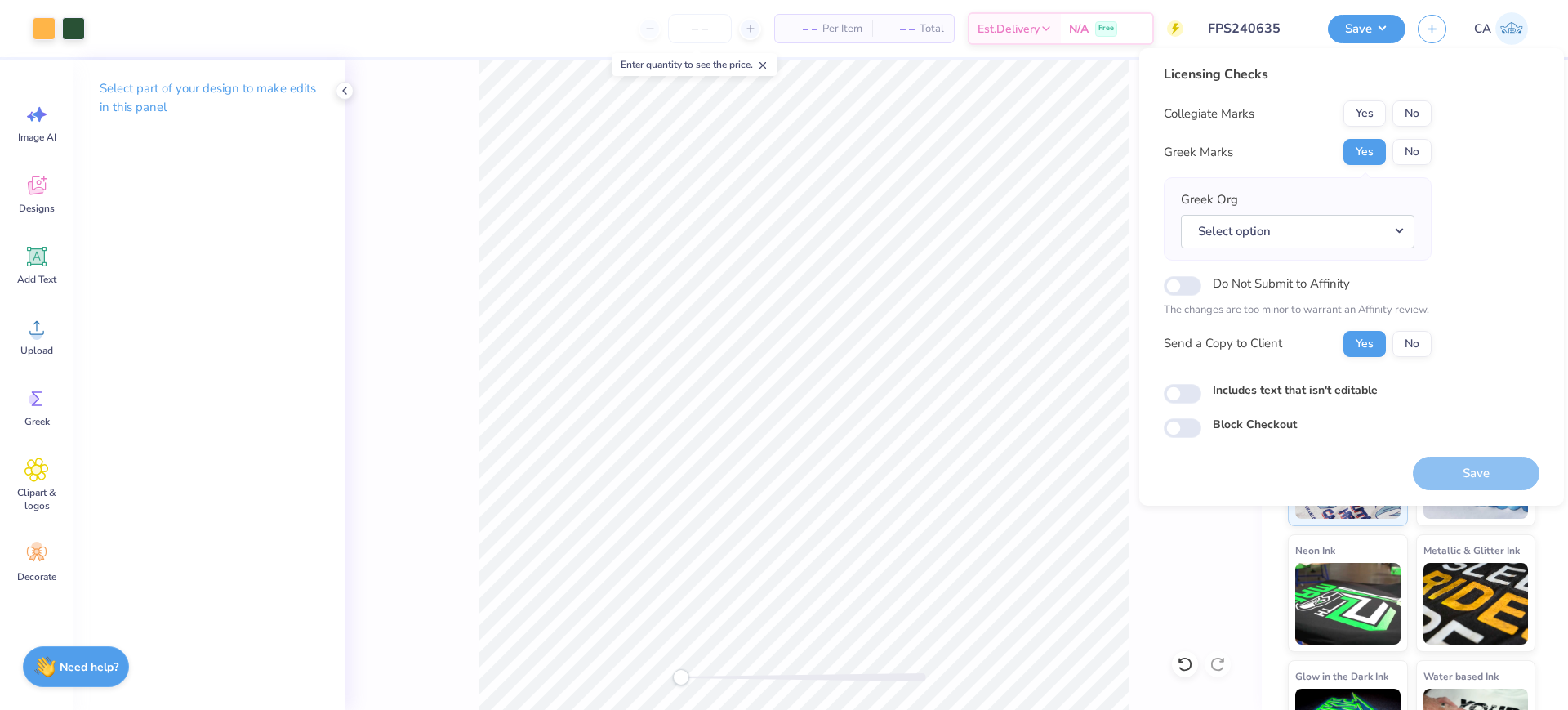
click at [1445, 120] on div "Licensing Checks Collegiate Marks Yes No Greek Marks Yes No Greek Org Select op…" at bounding box center [1351, 251] width 376 height 373
click at [1424, 114] on button "No" at bounding box center [1412, 113] width 40 height 26
click at [1393, 231] on button "Select option" at bounding box center [1298, 231] width 234 height 34
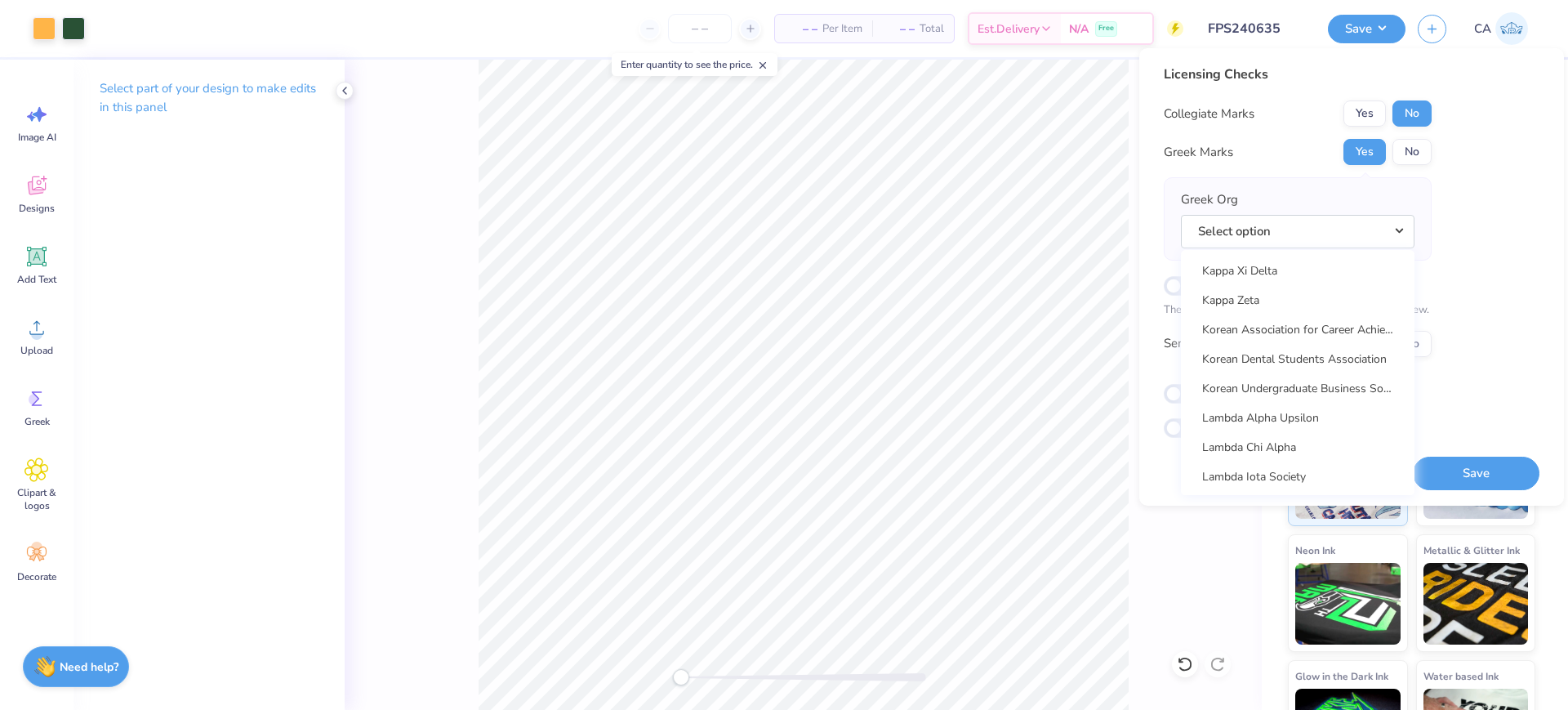
scroll to position [6528, 0]
click at [1344, 329] on link "Lambda Chi Alpha" at bounding box center [1297, 326] width 221 height 27
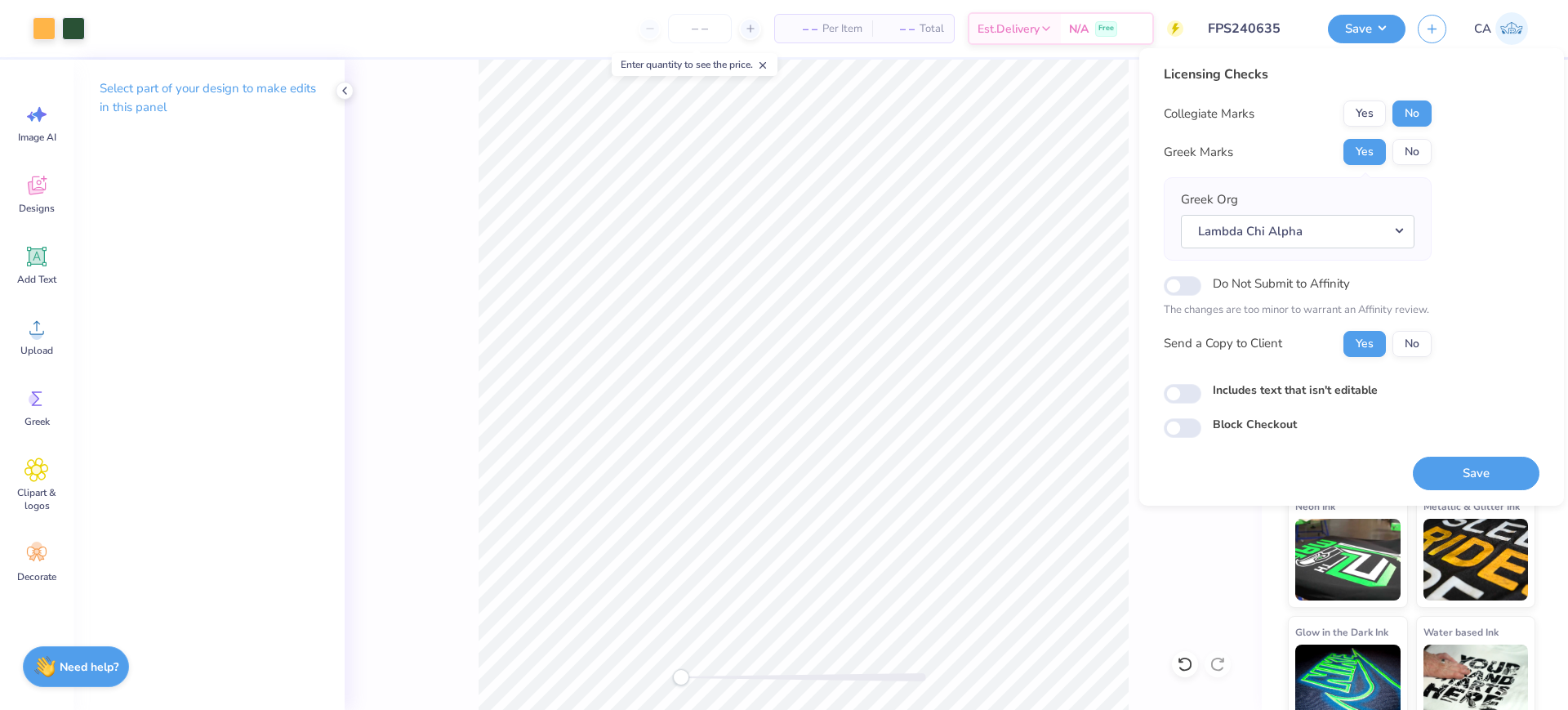
scroll to position [68, 0]
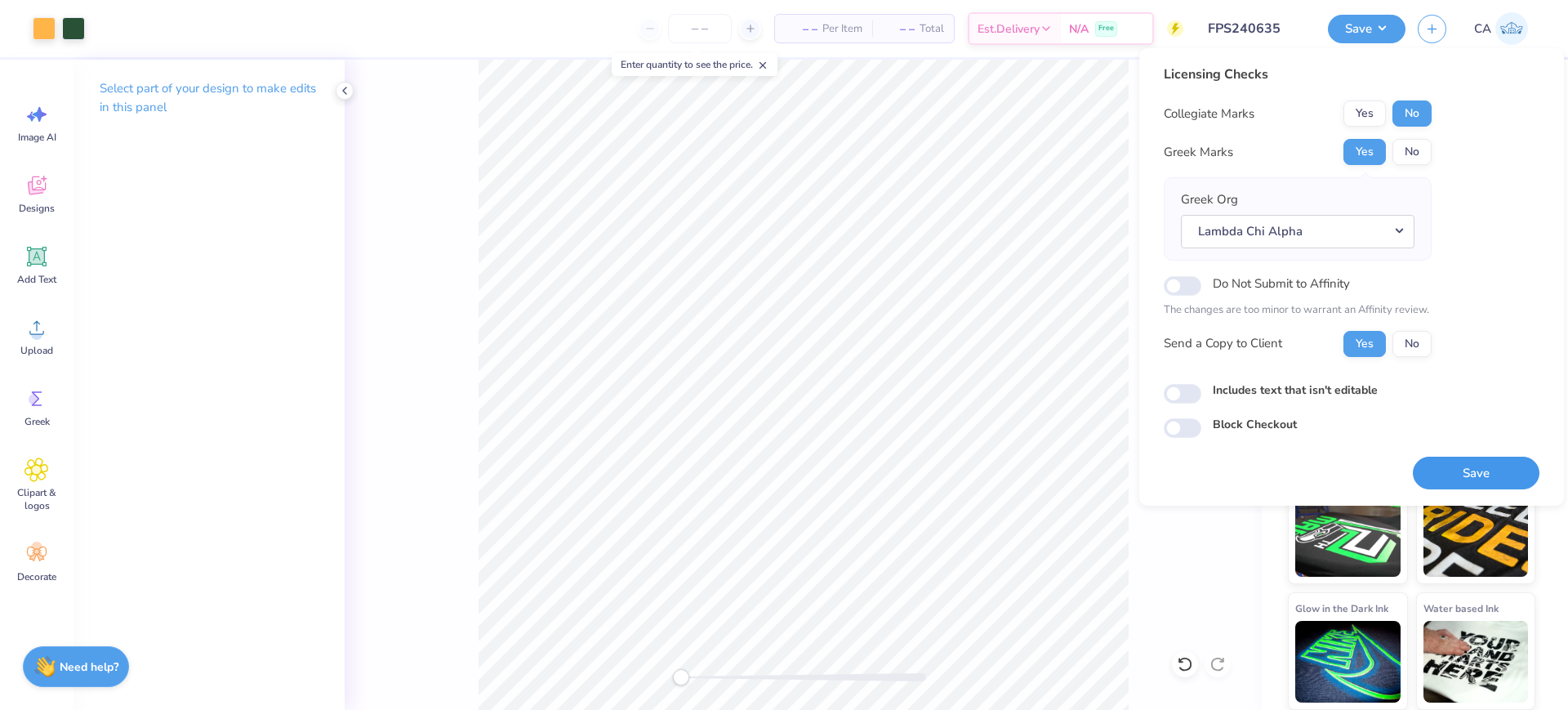
click at [1473, 467] on button "Save" at bounding box center [1476, 473] width 126 height 34
